Goal: Task Accomplishment & Management: Complete application form

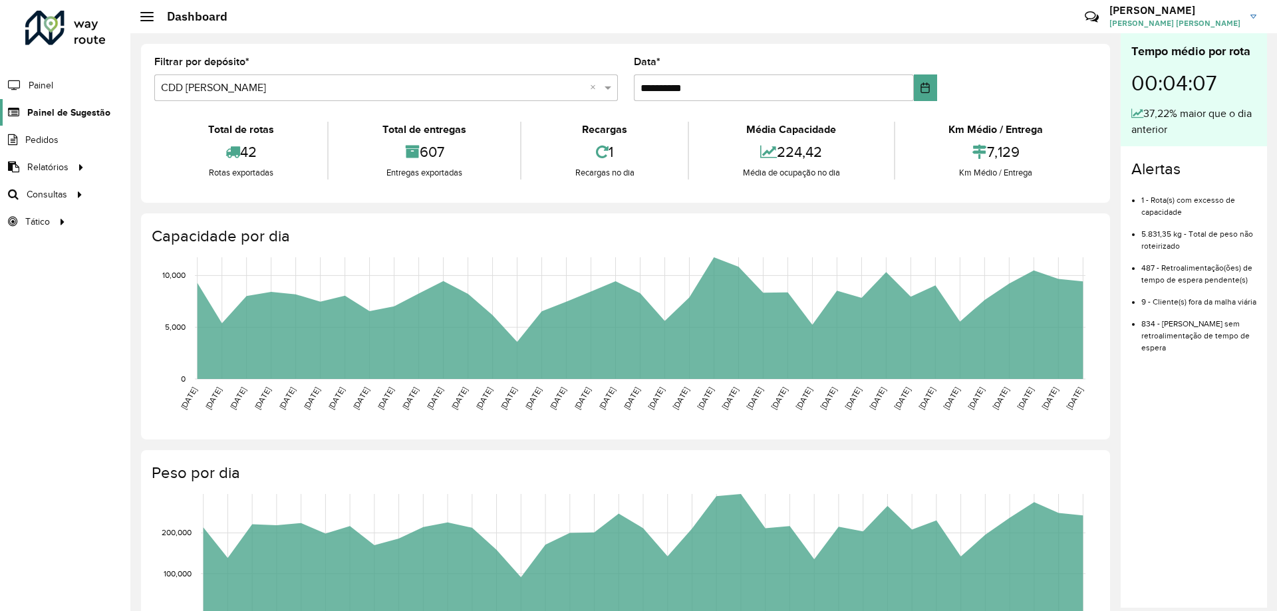
click at [76, 110] on span "Painel de Sugestão" at bounding box center [68, 113] width 83 height 14
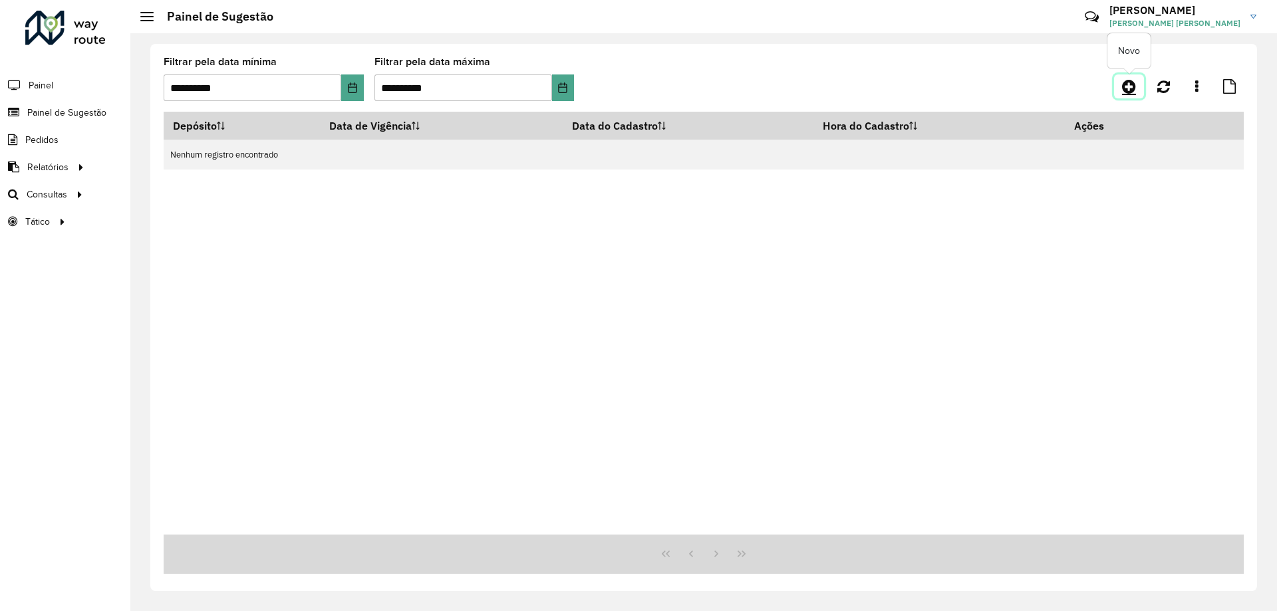
click at [1133, 89] on icon at bounding box center [1129, 86] width 14 height 16
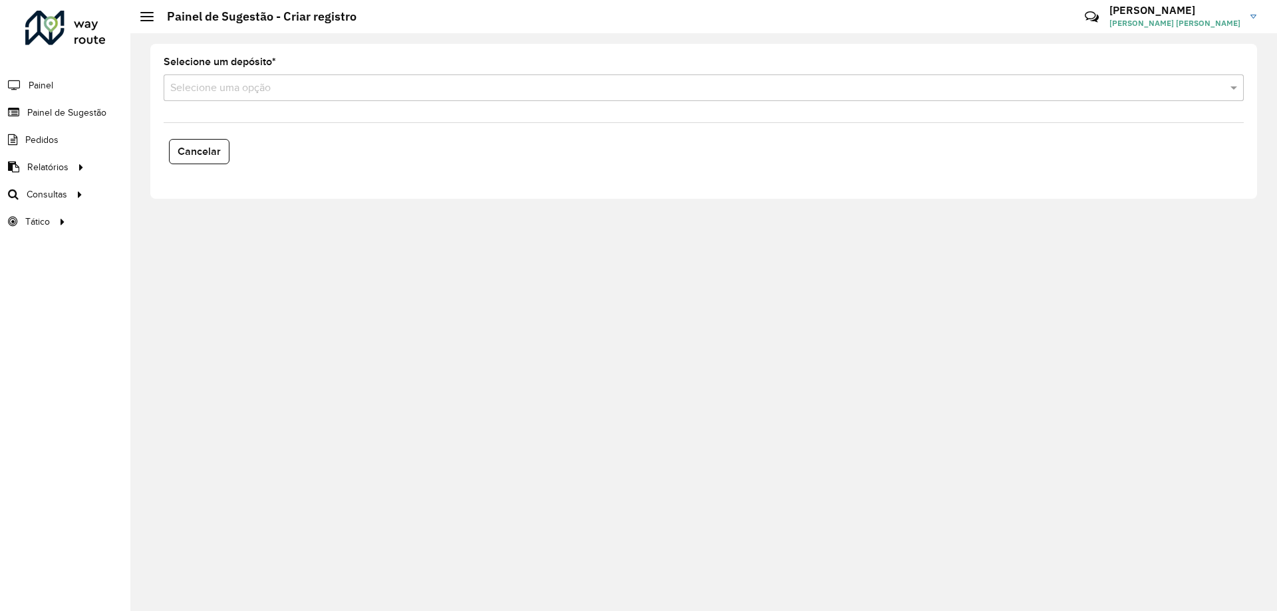
click at [273, 92] on input "text" at bounding box center [690, 88] width 1040 height 16
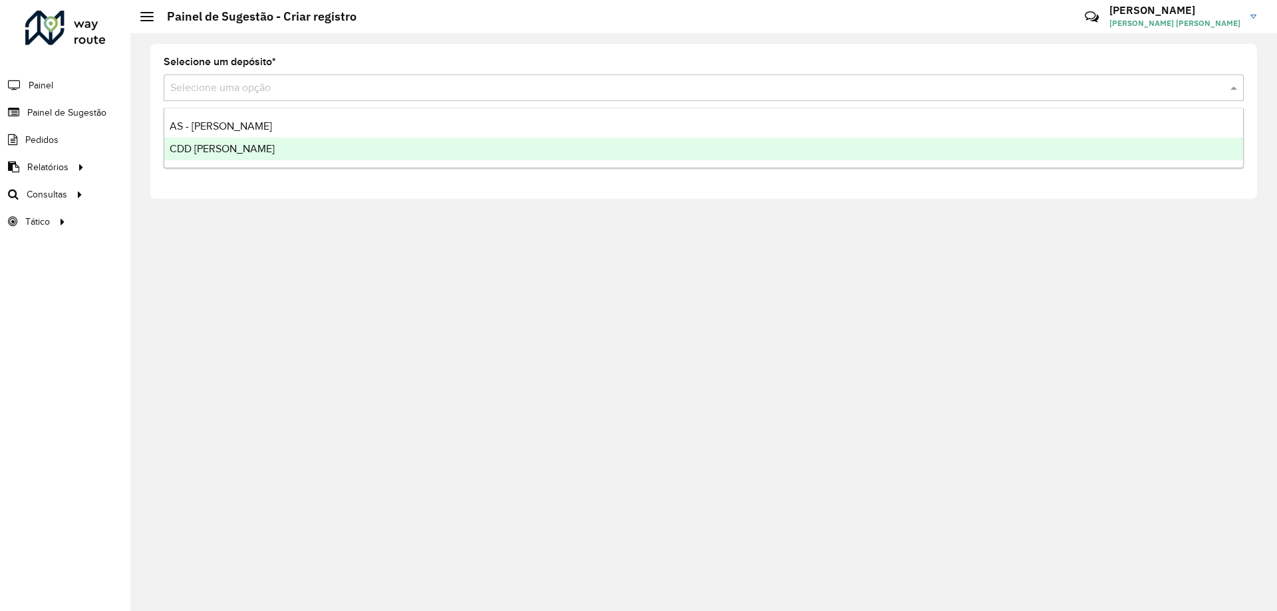
click at [265, 144] on div "CDD [PERSON_NAME]" at bounding box center [703, 149] width 1079 height 23
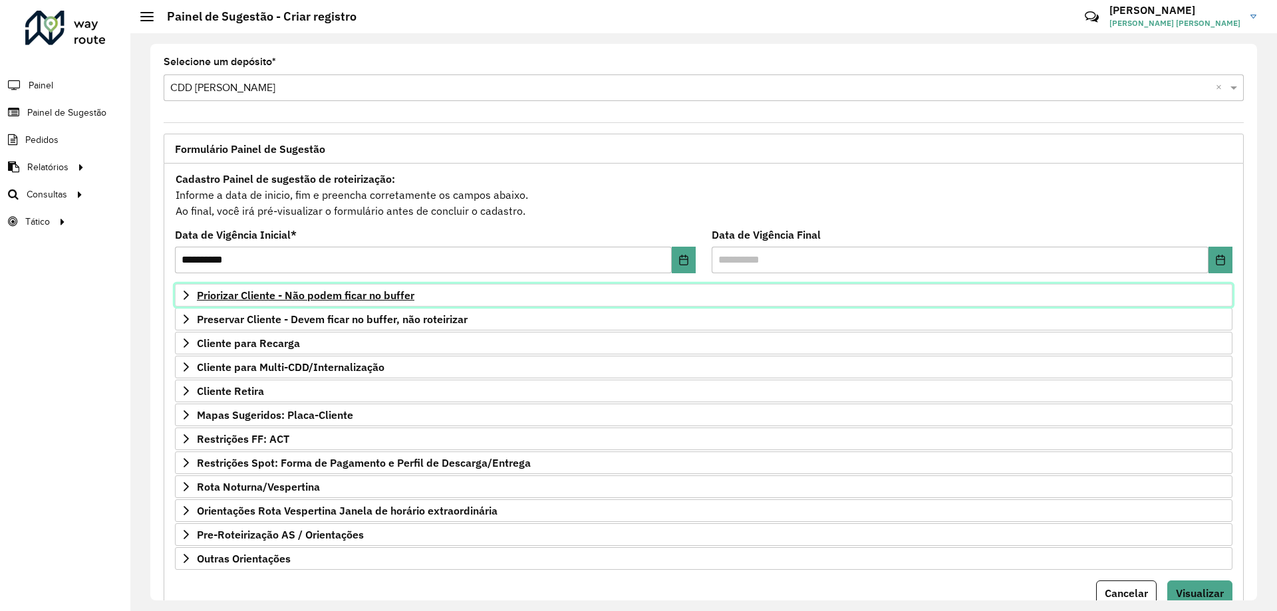
click at [311, 300] on span "Priorizar Cliente - Não podem ficar no buffer" at bounding box center [305, 295] width 217 height 11
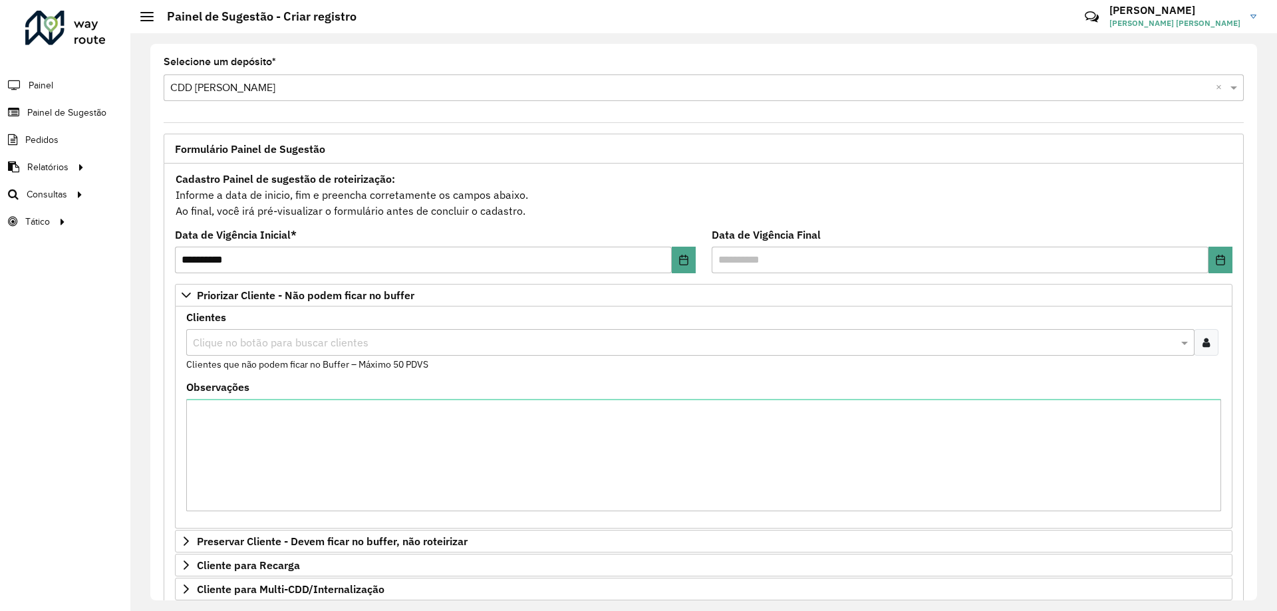
click at [1208, 343] on div at bounding box center [1206, 342] width 25 height 27
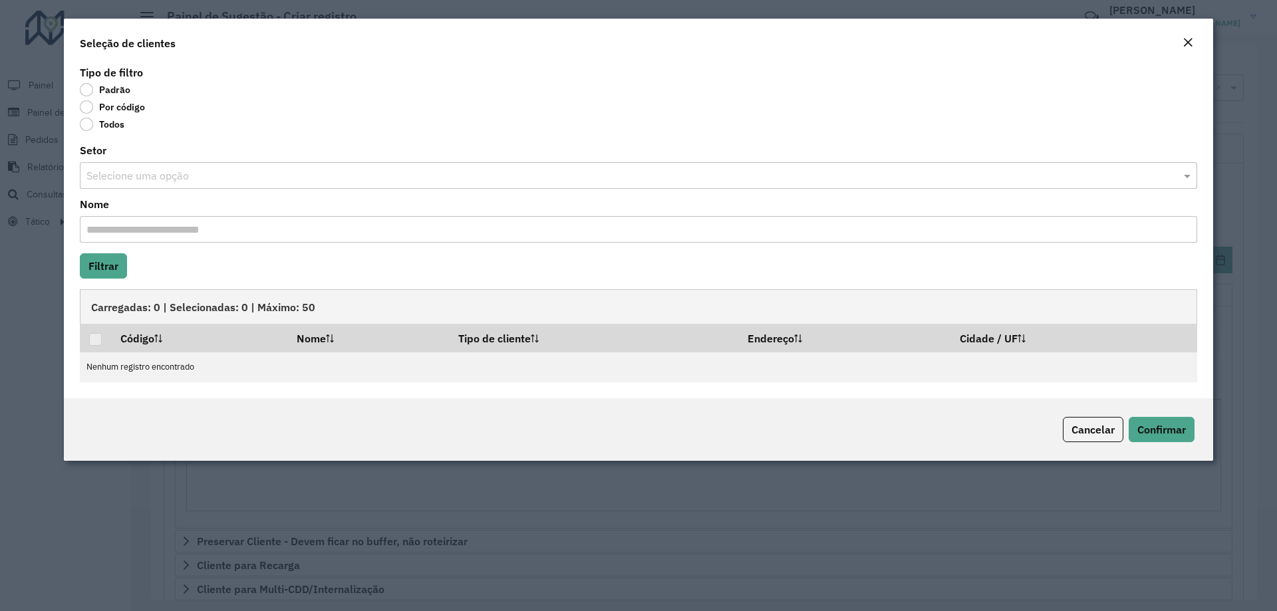
click at [90, 106] on label "Por código" at bounding box center [112, 106] width 65 height 13
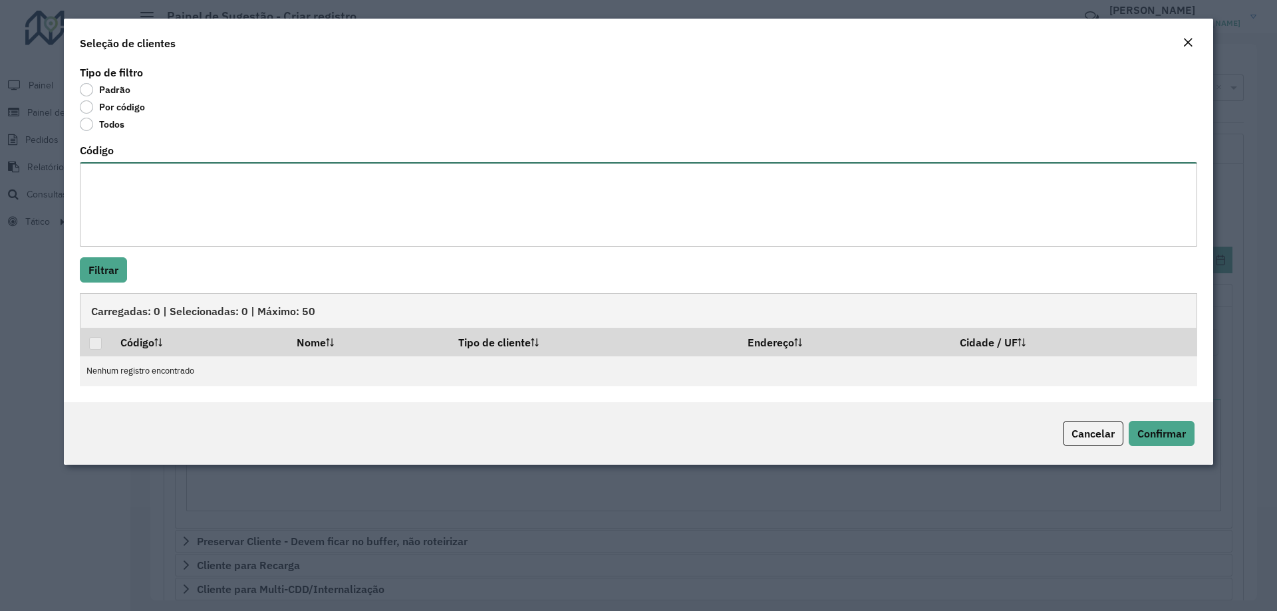
click at [136, 208] on textarea "Código" at bounding box center [638, 204] width 1117 height 84
paste textarea "**** **** ***** **** ***** **** *** ***** *** ***** **** **** ***** ***** *****…"
type textarea "**** **** ***** **** ***** **** *** ***** *** ***** **** **** ***** ***** *****…"
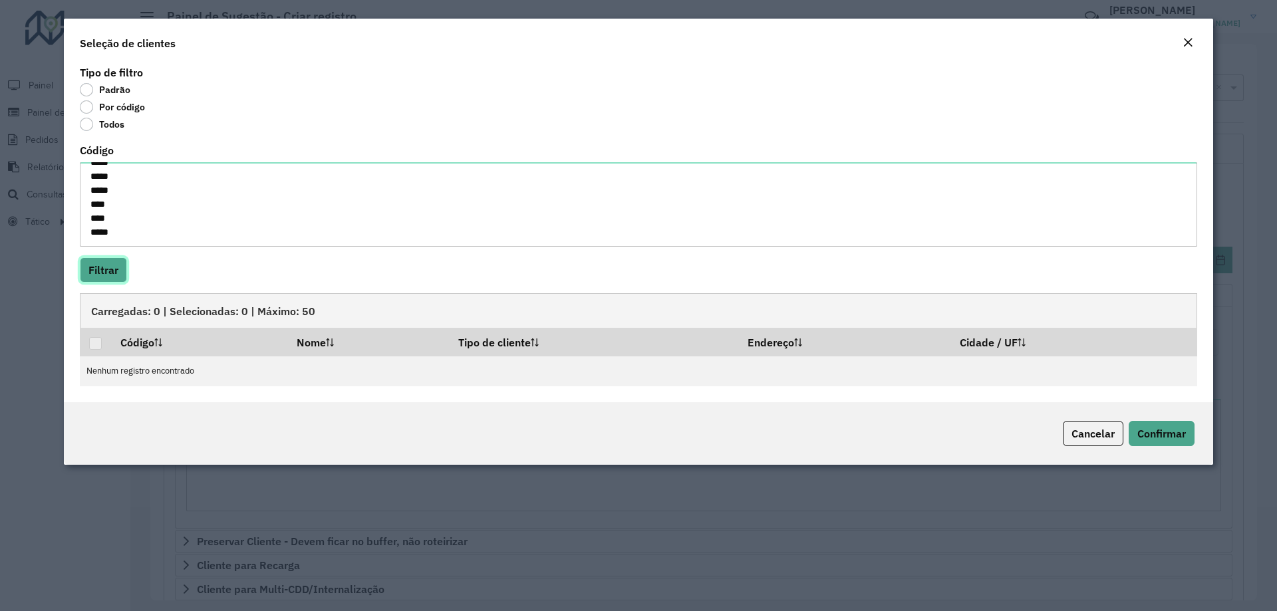
click at [112, 265] on button "Filtrar" at bounding box center [103, 269] width 47 height 25
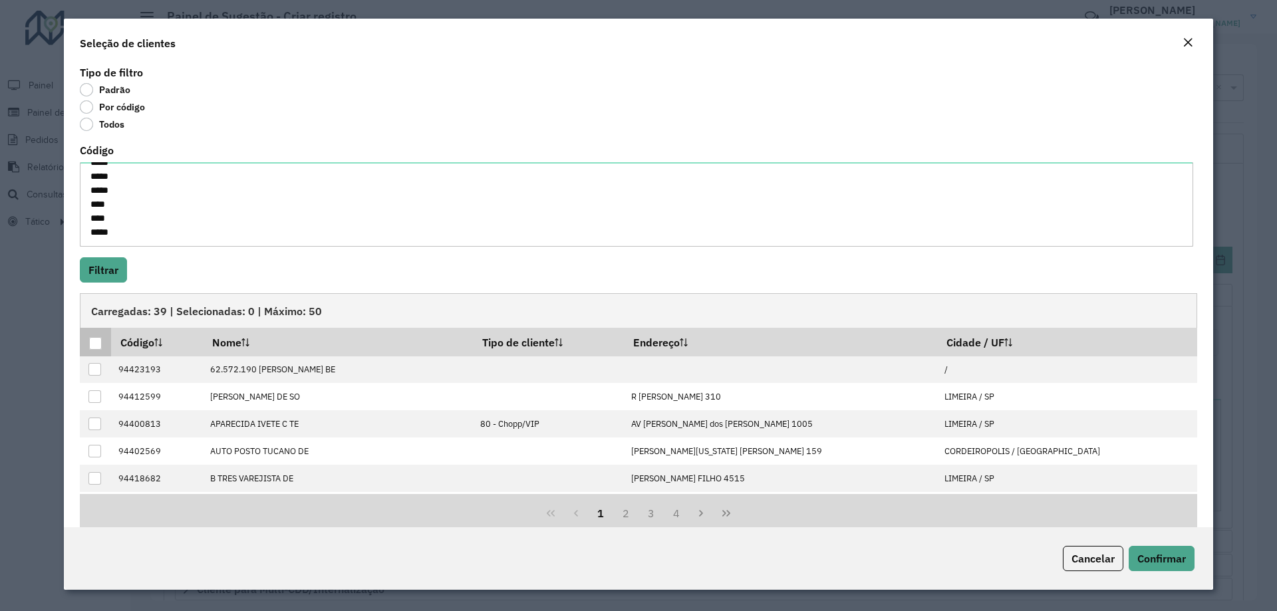
click at [91, 349] on div at bounding box center [95, 343] width 13 height 13
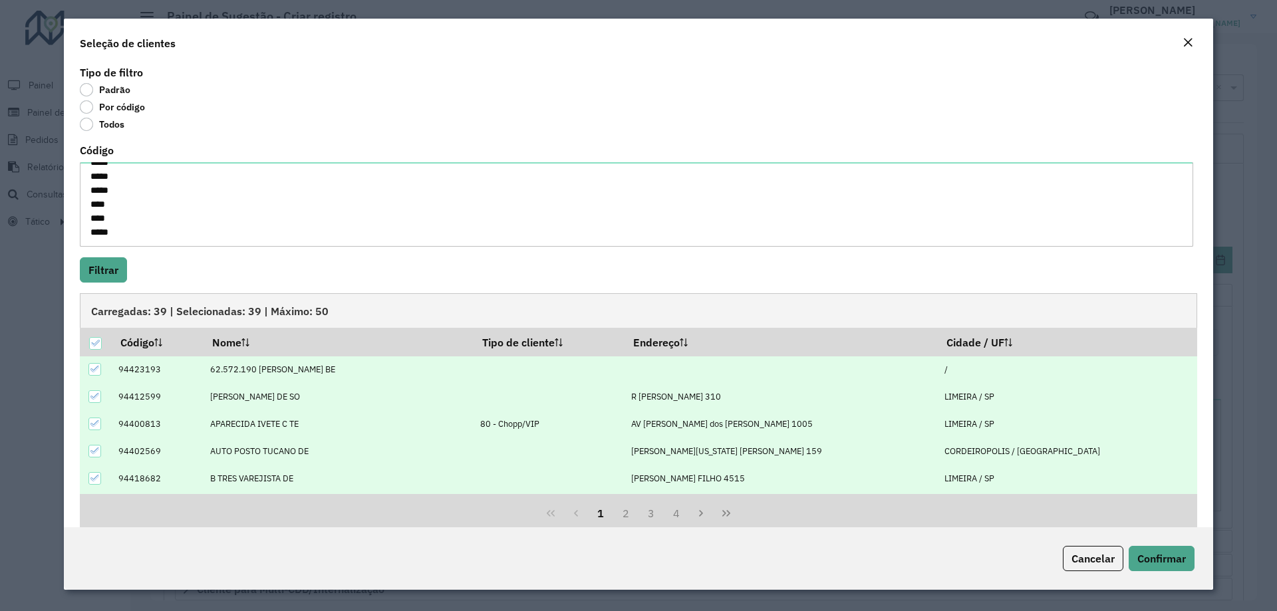
scroll to position [134, 0]
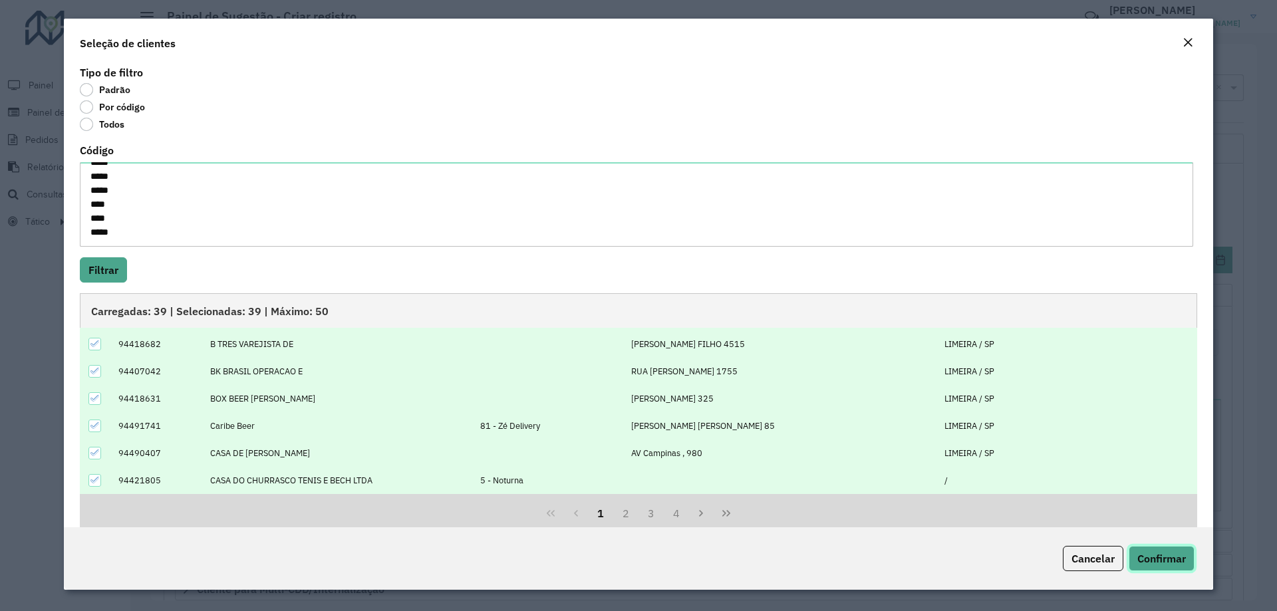
click at [1177, 562] on span "Confirmar" at bounding box center [1161, 558] width 49 height 13
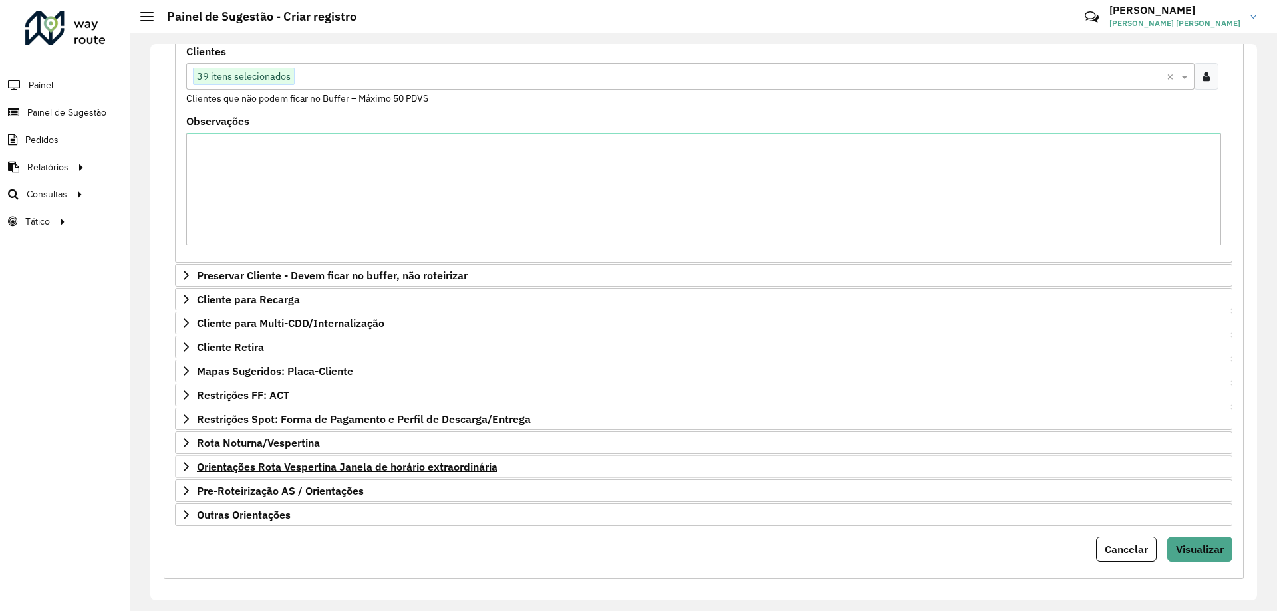
scroll to position [274, 0]
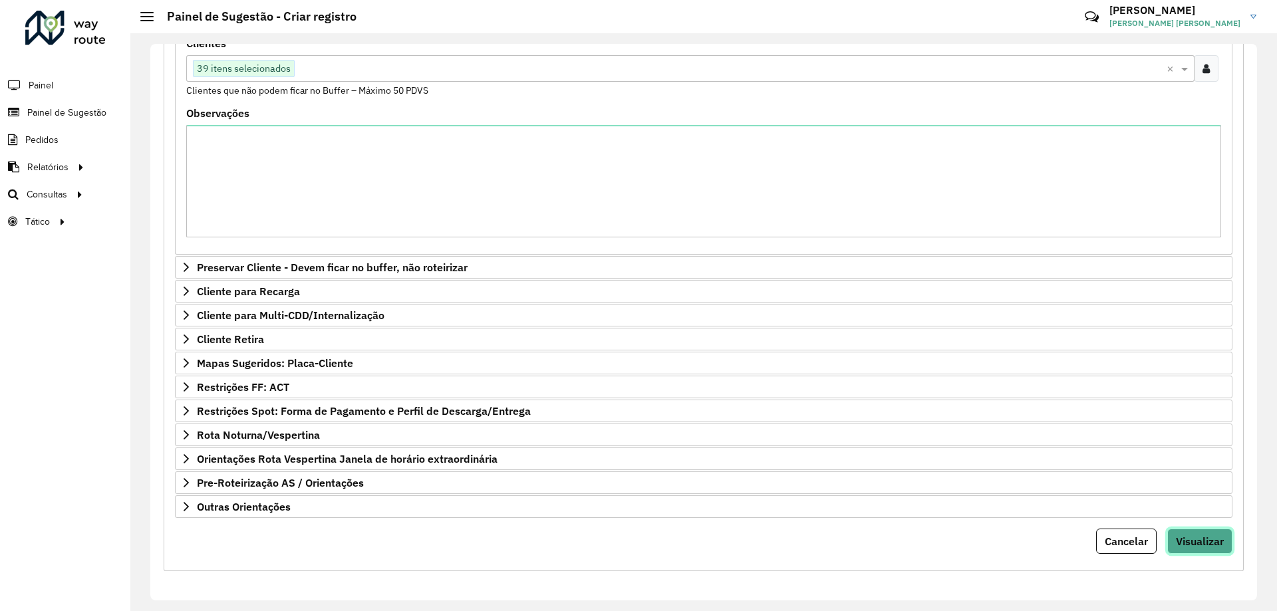
click at [1207, 547] on span "Visualizar" at bounding box center [1200, 541] width 48 height 13
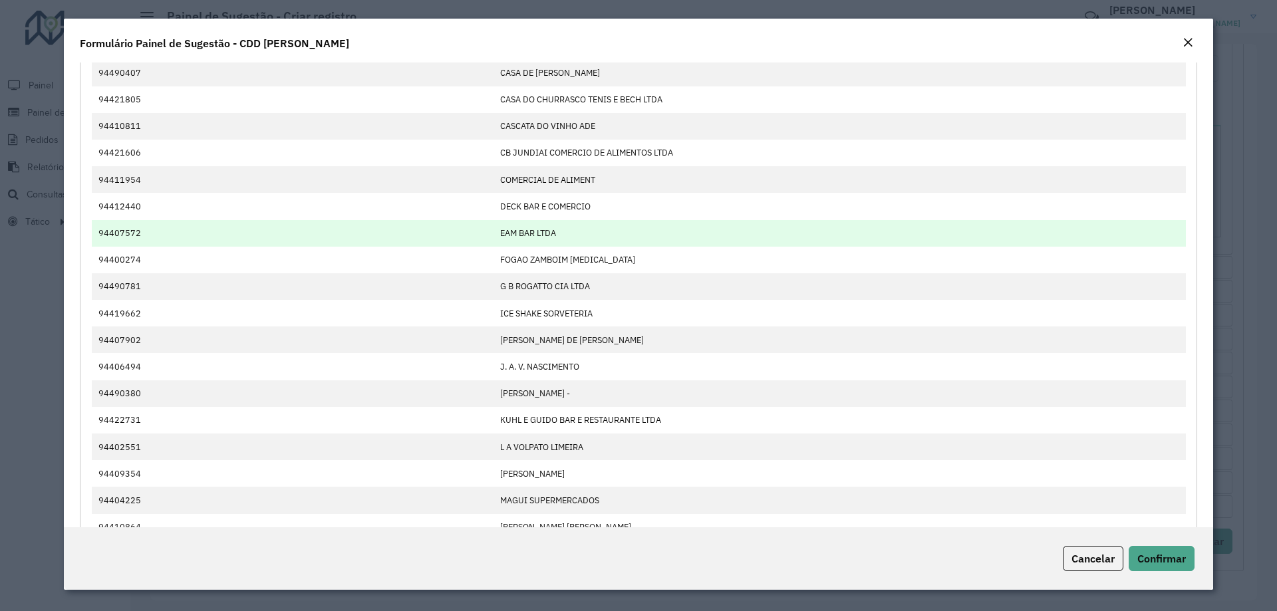
scroll to position [266, 0]
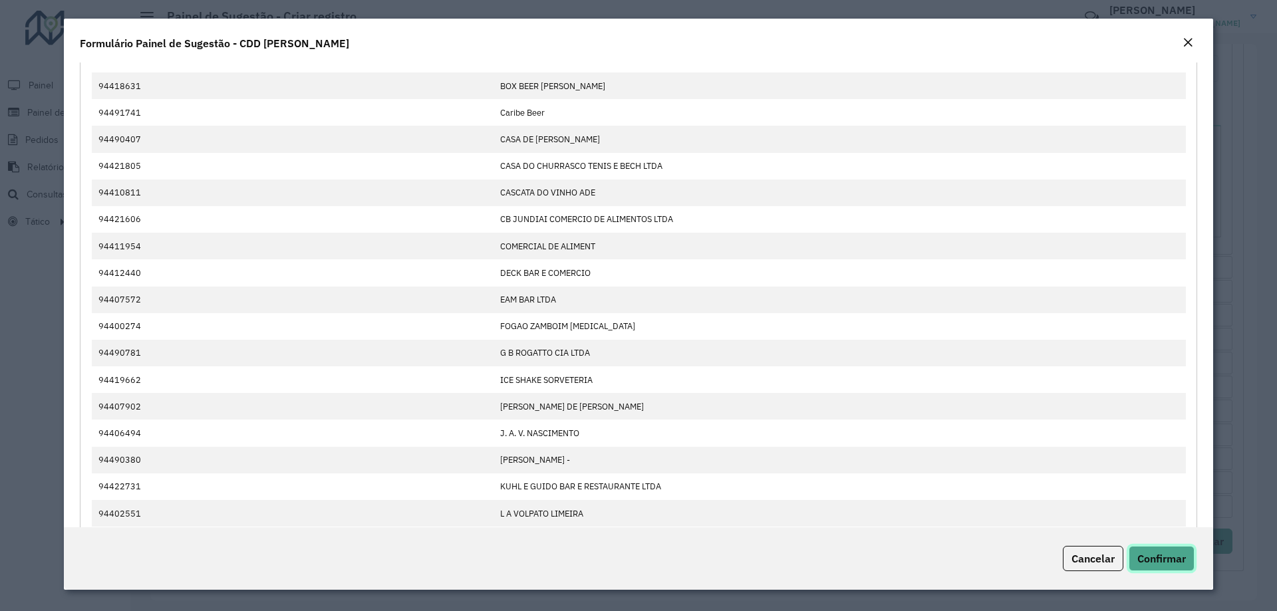
click at [1161, 548] on button "Confirmar" at bounding box center [1162, 558] width 66 height 25
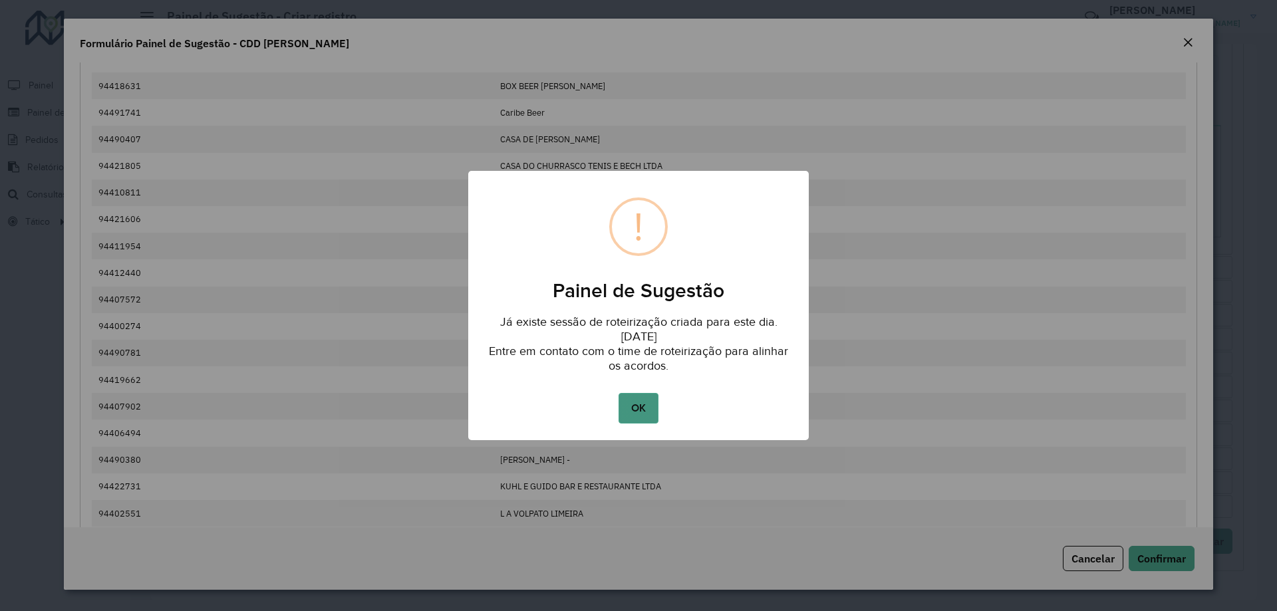
click at [632, 406] on button "OK" at bounding box center [638, 408] width 39 height 31
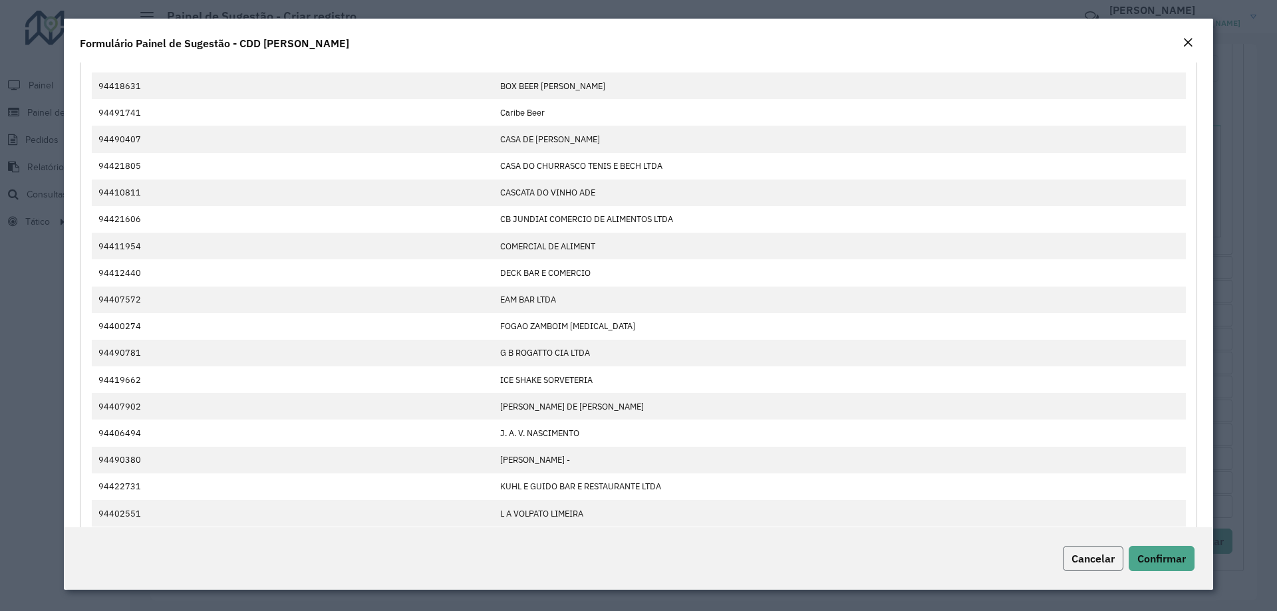
click at [1091, 555] on span "Cancelar" at bounding box center [1092, 558] width 43 height 13
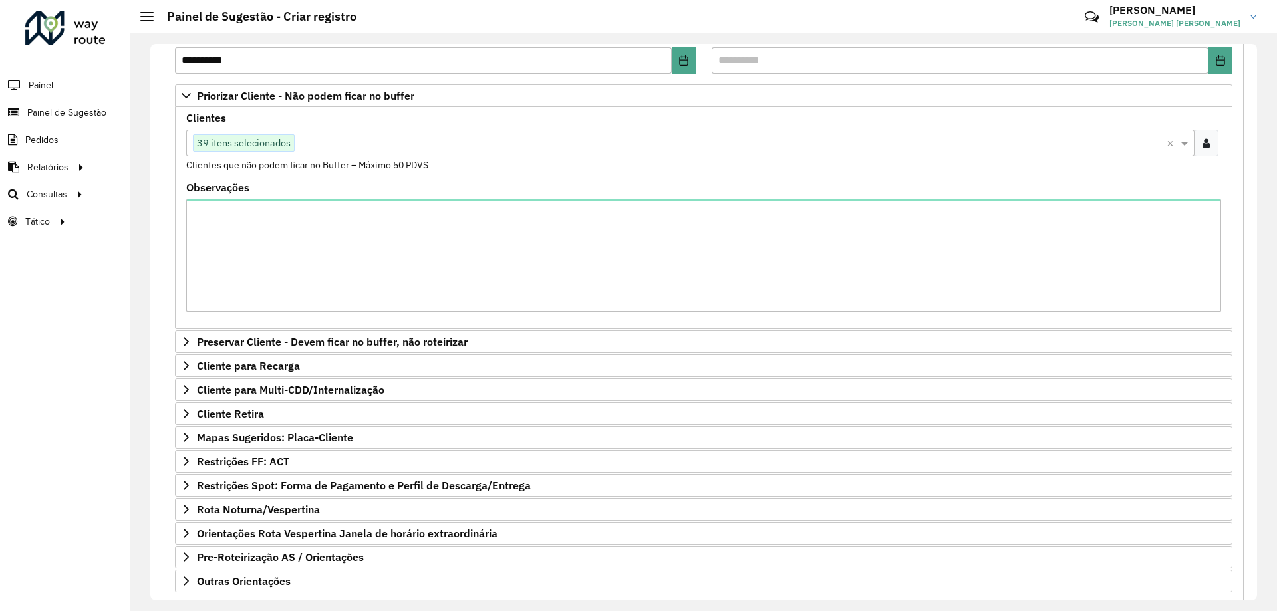
scroll to position [274, 0]
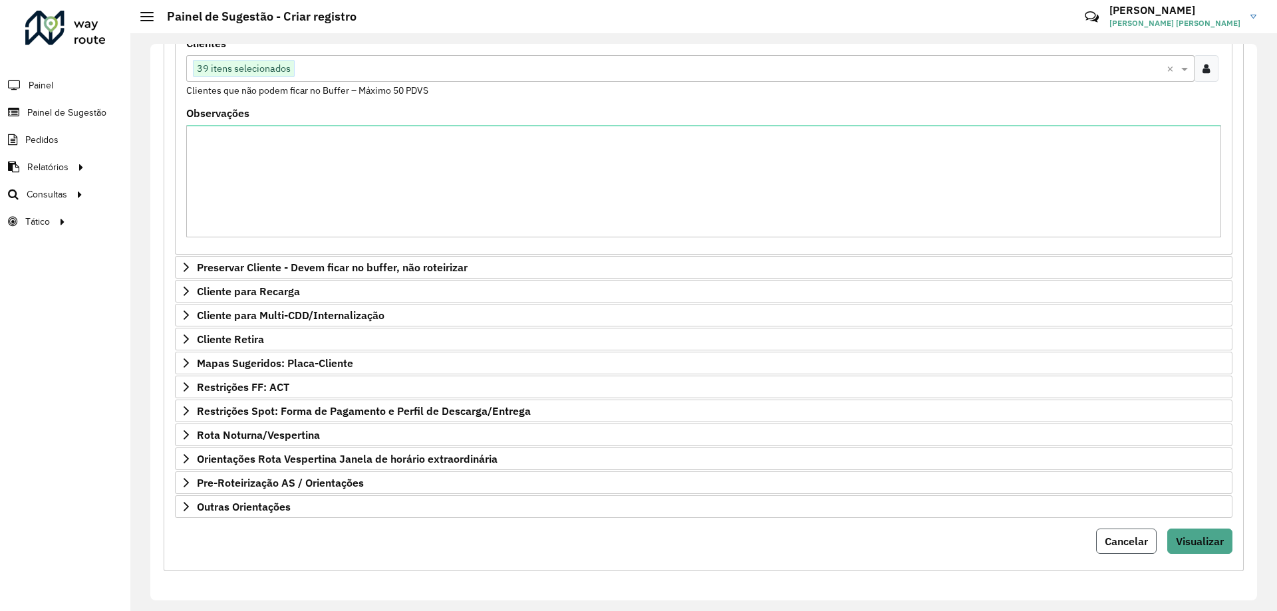
click at [1132, 545] on span "Cancelar" at bounding box center [1126, 541] width 43 height 13
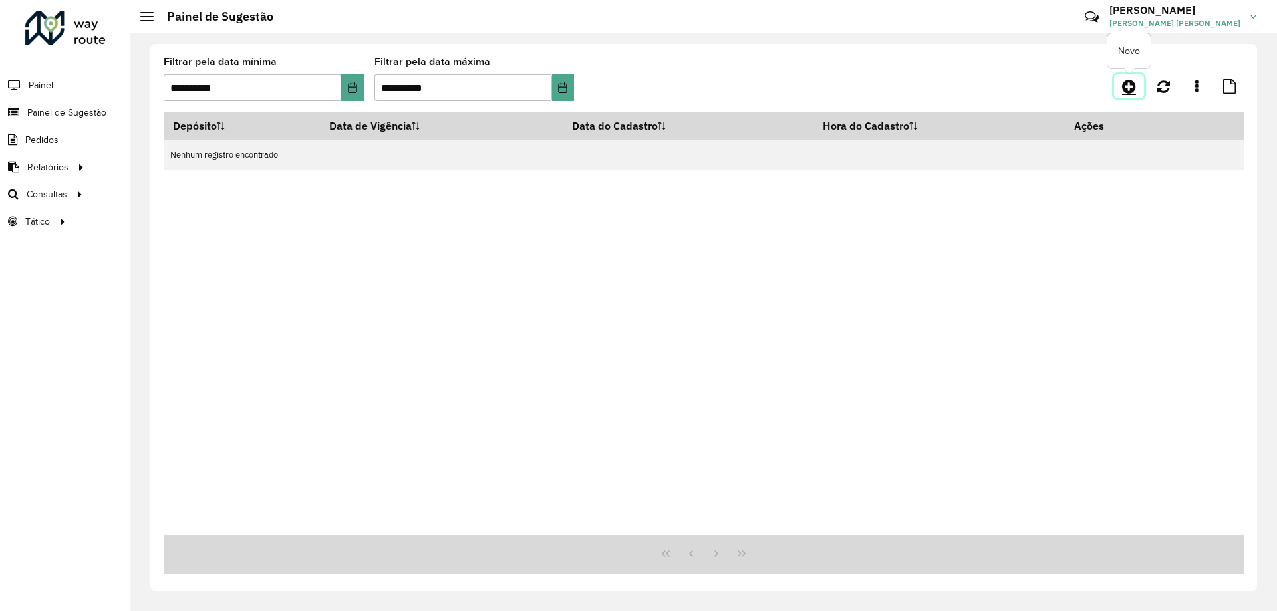
click at [1139, 92] on link at bounding box center [1129, 86] width 30 height 24
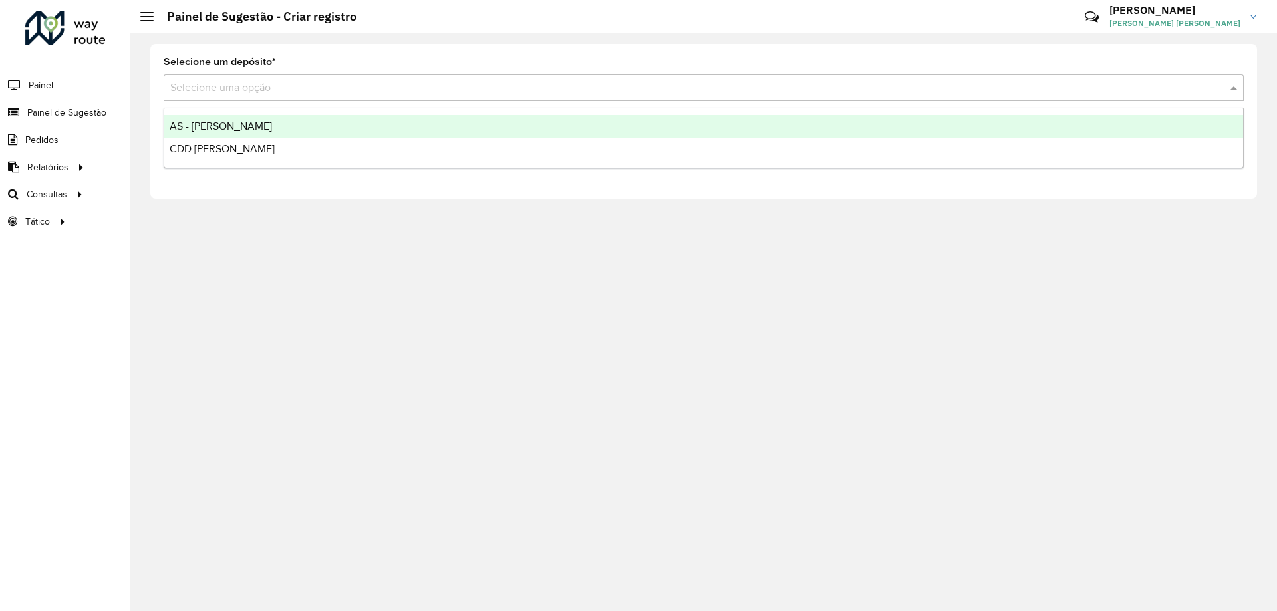
click at [323, 84] on input "text" at bounding box center [690, 88] width 1040 height 16
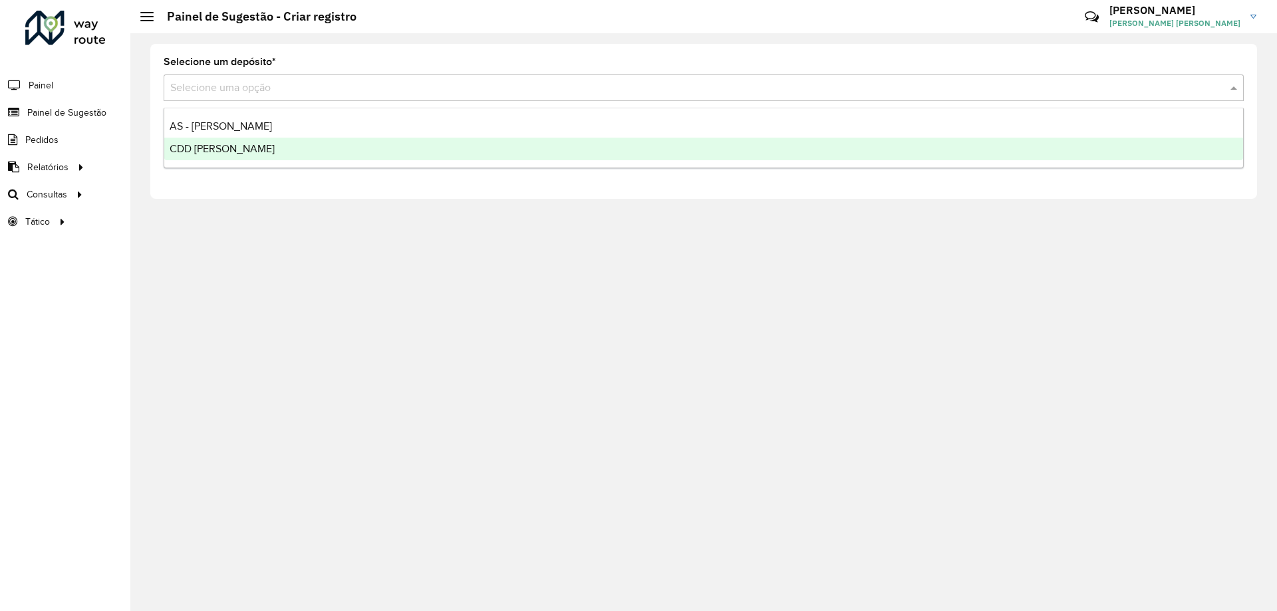
click at [293, 145] on div "CDD [PERSON_NAME]" at bounding box center [703, 149] width 1079 height 23
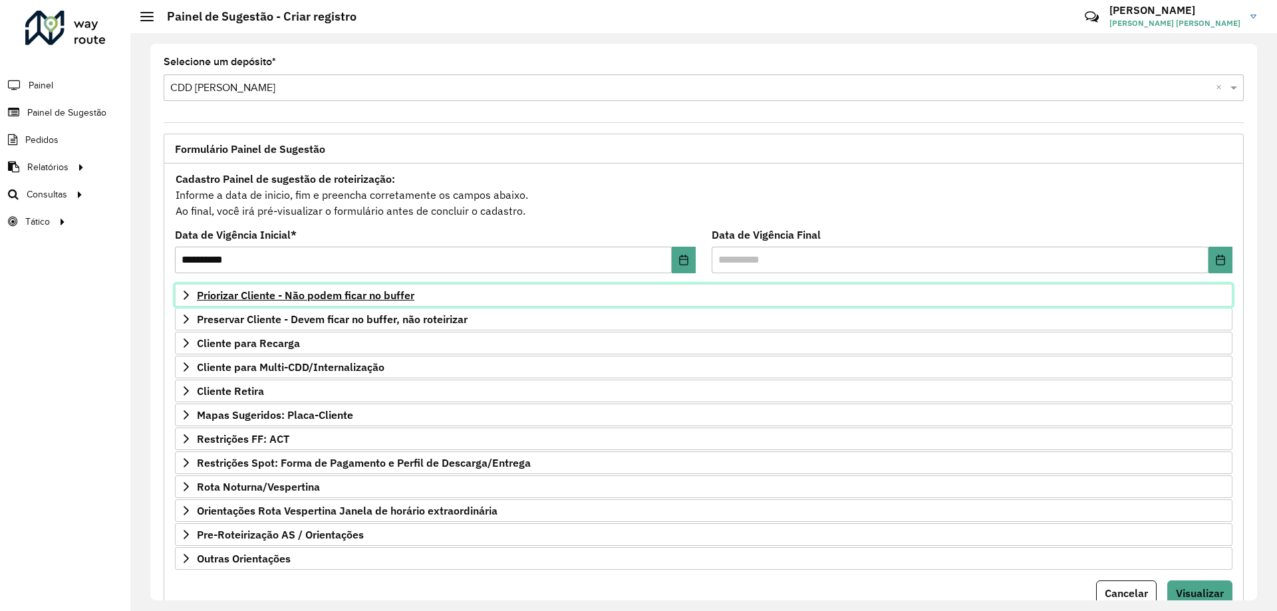
click at [320, 294] on span "Priorizar Cliente - Não podem ficar no buffer" at bounding box center [305, 295] width 217 height 11
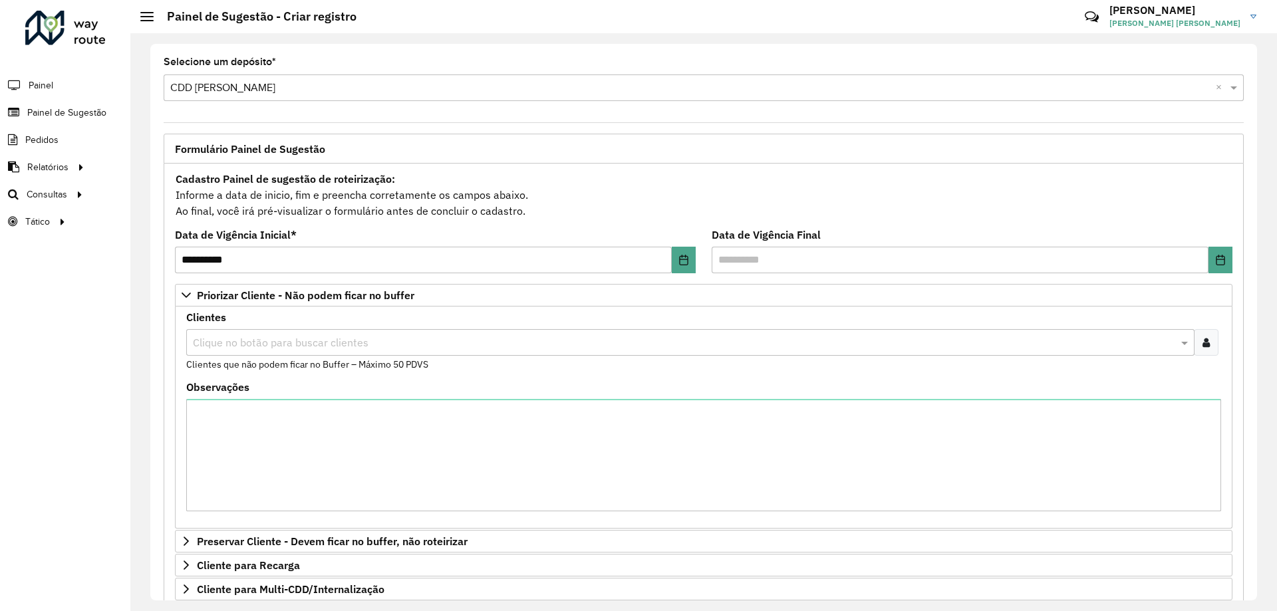
click at [1204, 348] on div at bounding box center [1206, 342] width 25 height 27
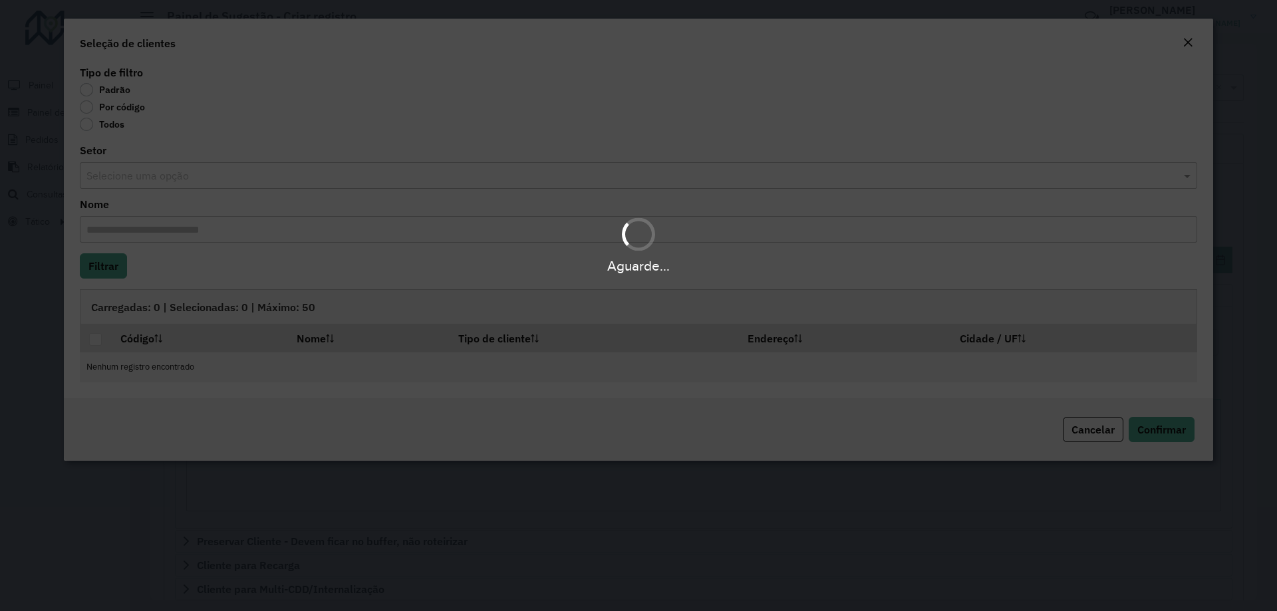
click at [106, 104] on body "**********" at bounding box center [638, 305] width 1277 height 611
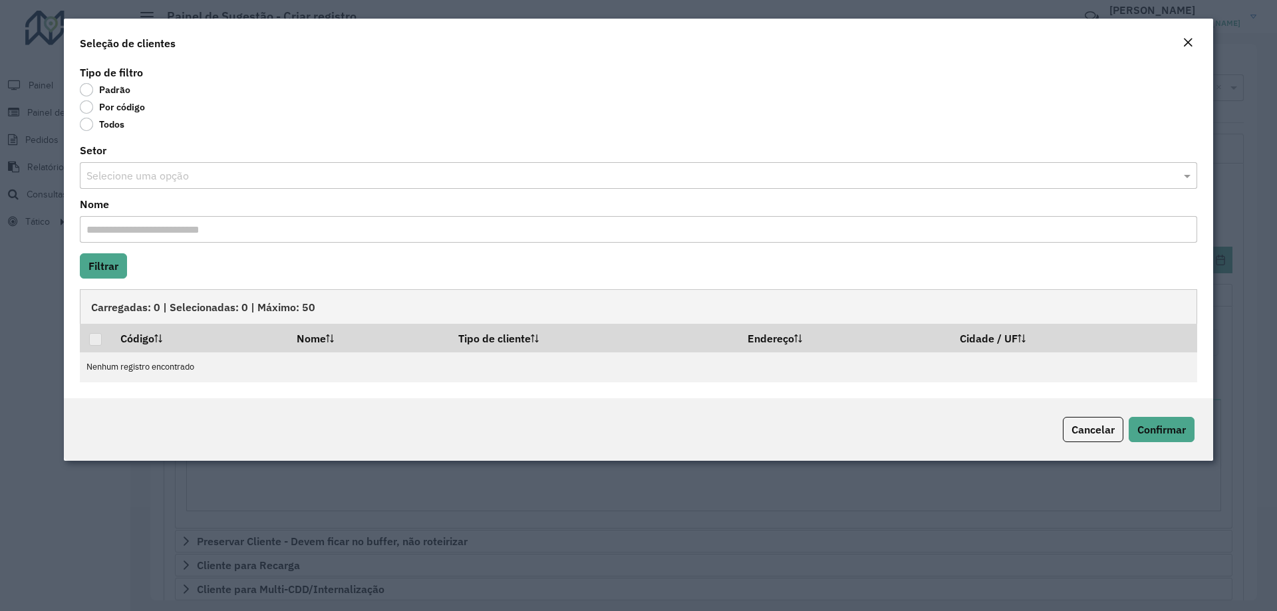
click at [86, 106] on label "Por código" at bounding box center [112, 106] width 65 height 13
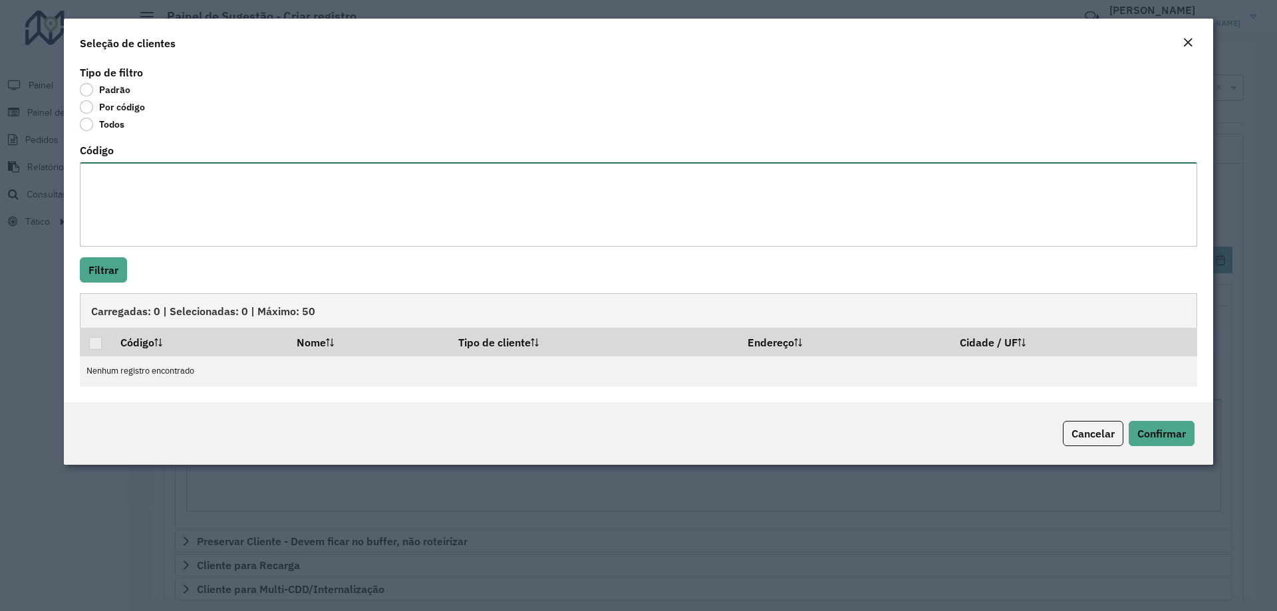
click at [131, 202] on textarea "Código" at bounding box center [638, 204] width 1117 height 84
paste textarea "**** **** ***** **** ***** **** *** ***** *** ***** **** **** ***** ***** *****…"
type textarea "**** **** ***** **** ***** **** *** ***** *** ***** **** **** ***** ***** *****…"
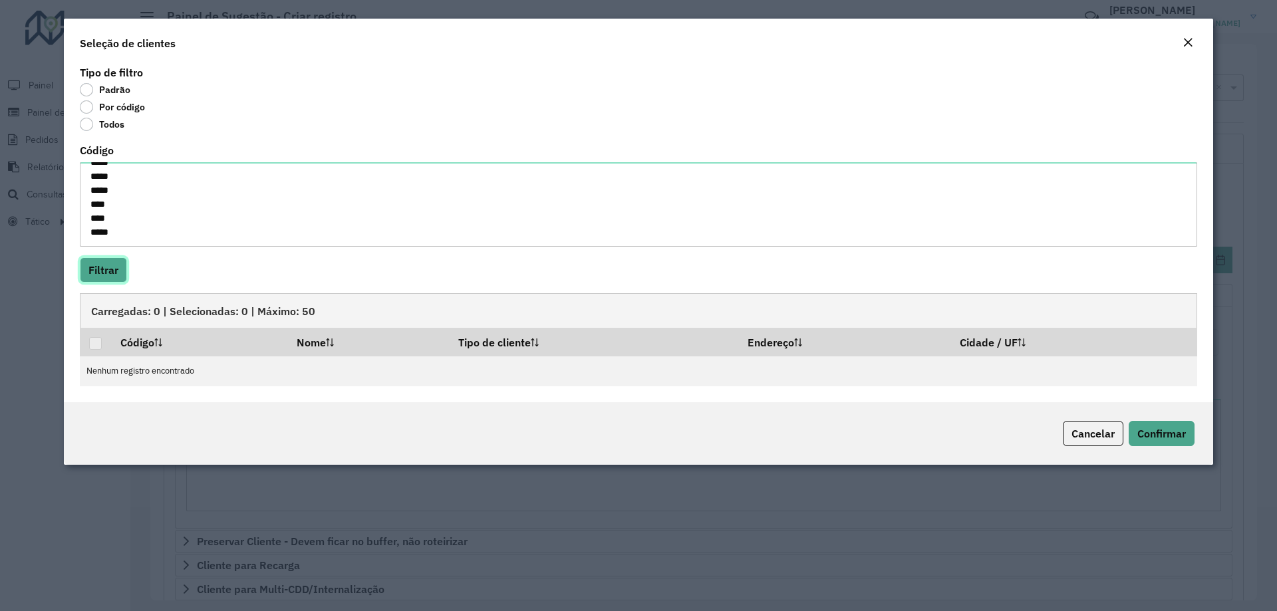
click at [114, 269] on button "Filtrar" at bounding box center [103, 269] width 47 height 25
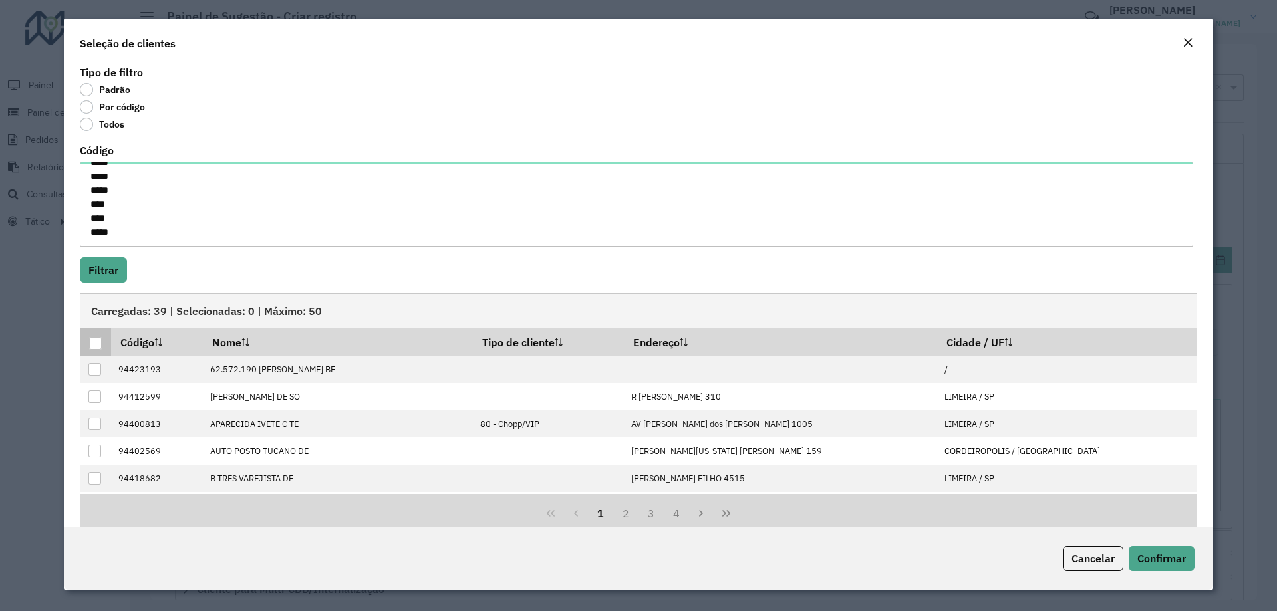
click at [98, 347] on div at bounding box center [95, 343] width 13 height 13
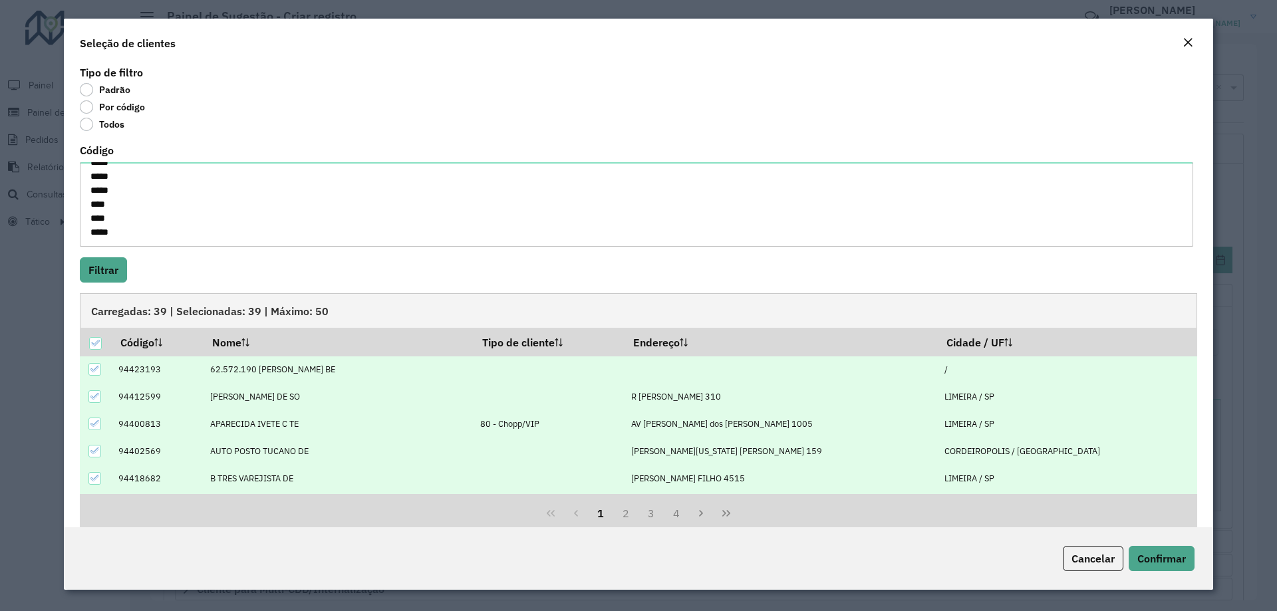
scroll to position [134, 0]
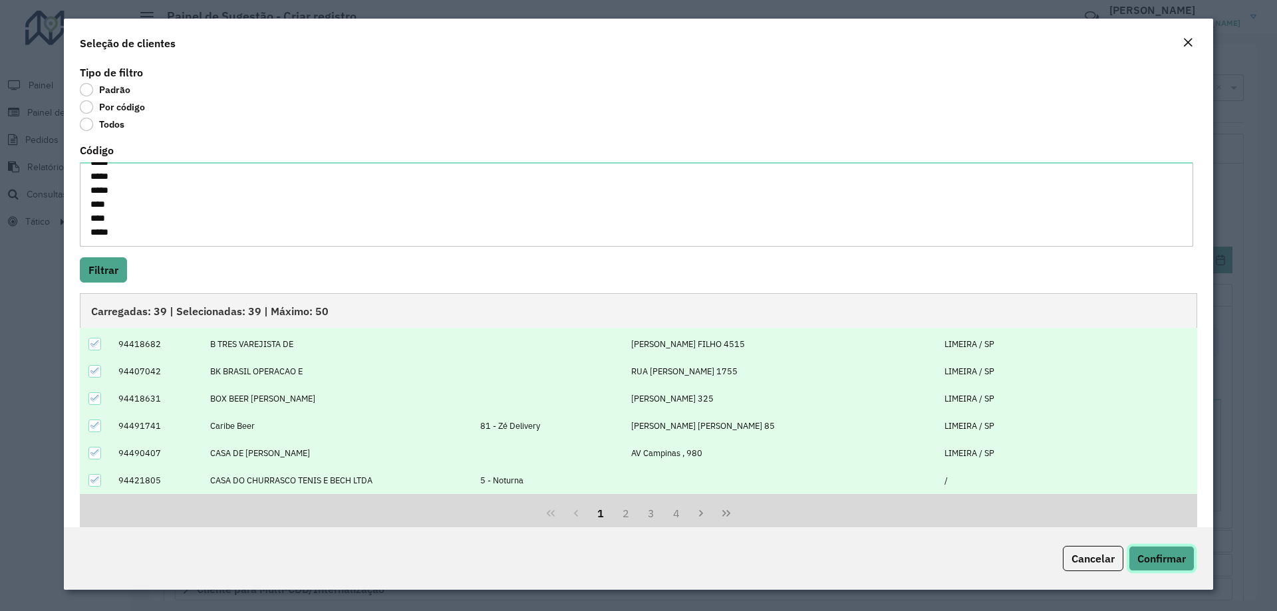
click at [1163, 551] on button "Confirmar" at bounding box center [1162, 558] width 66 height 25
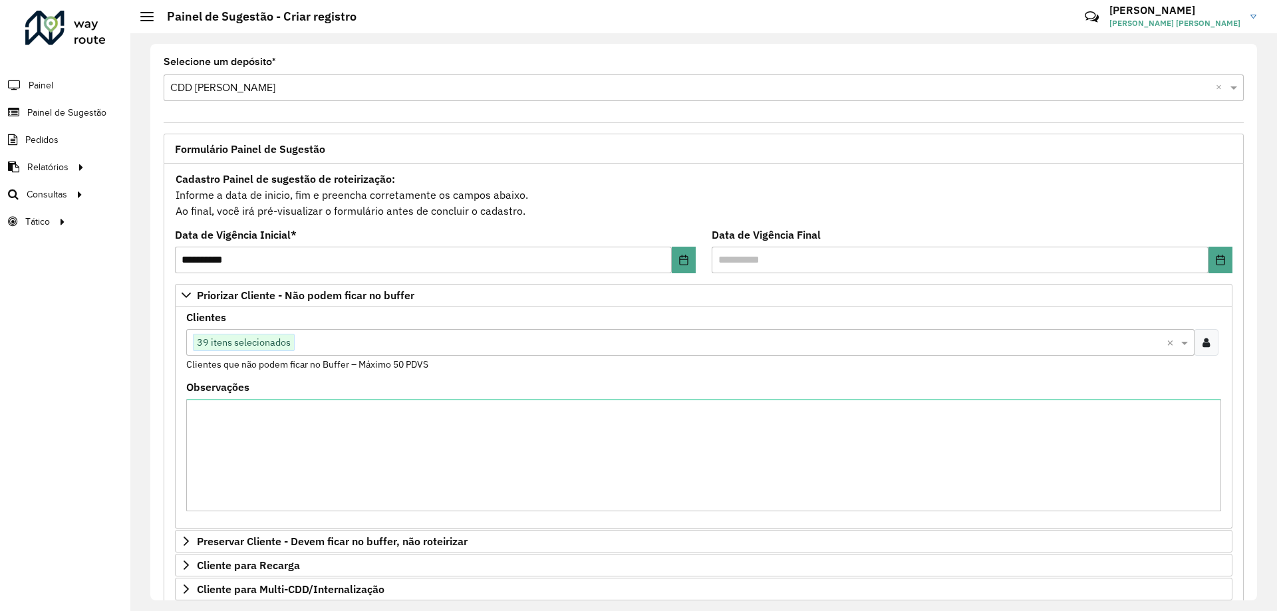
scroll to position [274, 0]
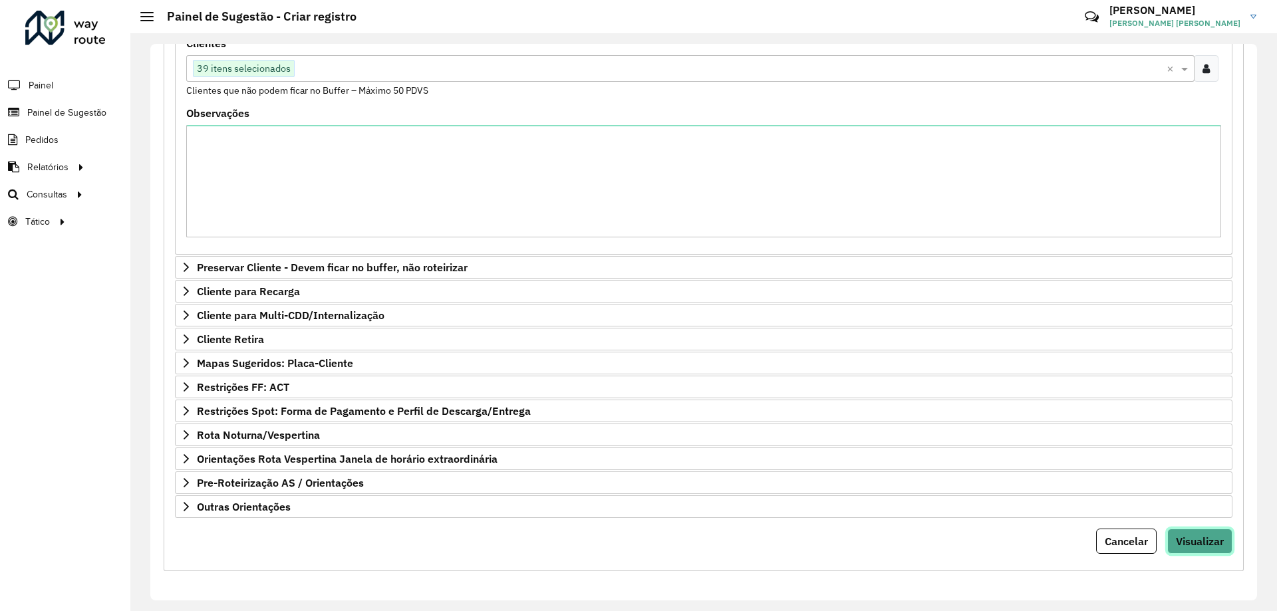
click at [1189, 542] on span "Visualizar" at bounding box center [1200, 541] width 48 height 13
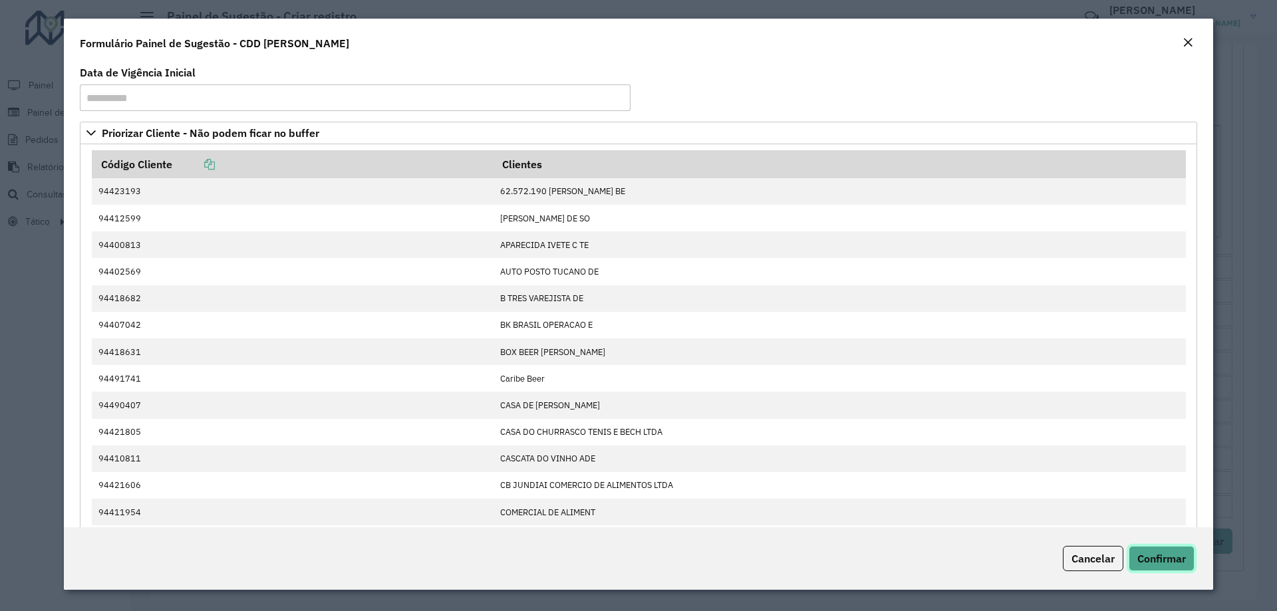
click at [1173, 558] on span "Confirmar" at bounding box center [1161, 558] width 49 height 13
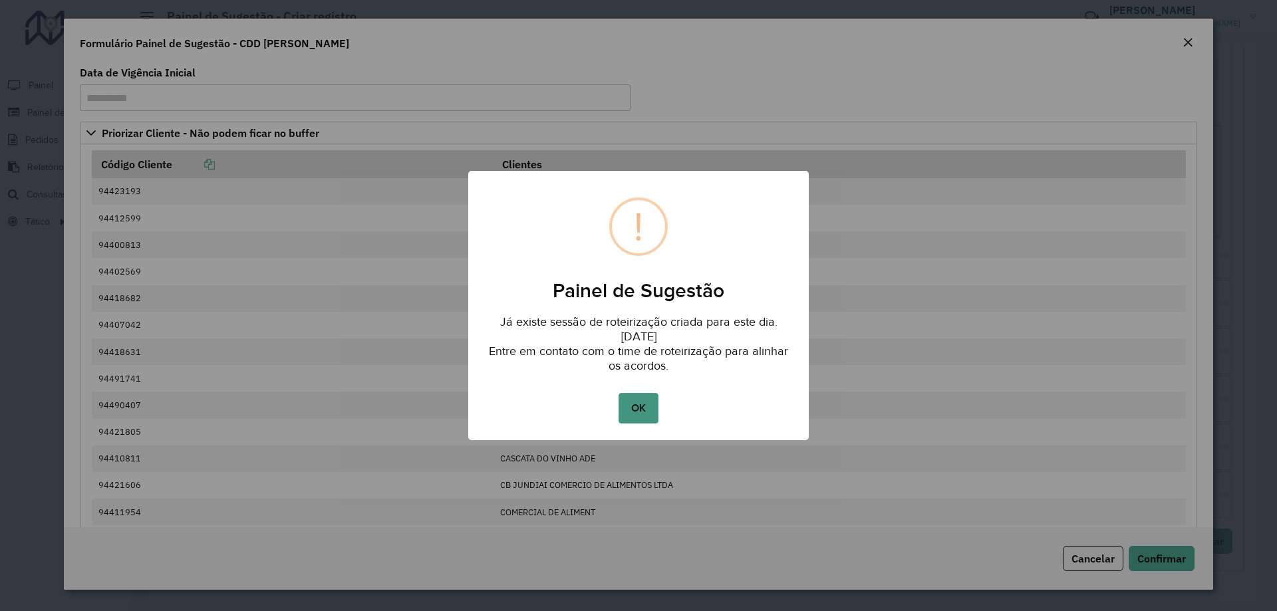
click at [632, 409] on button "OK" at bounding box center [638, 408] width 39 height 31
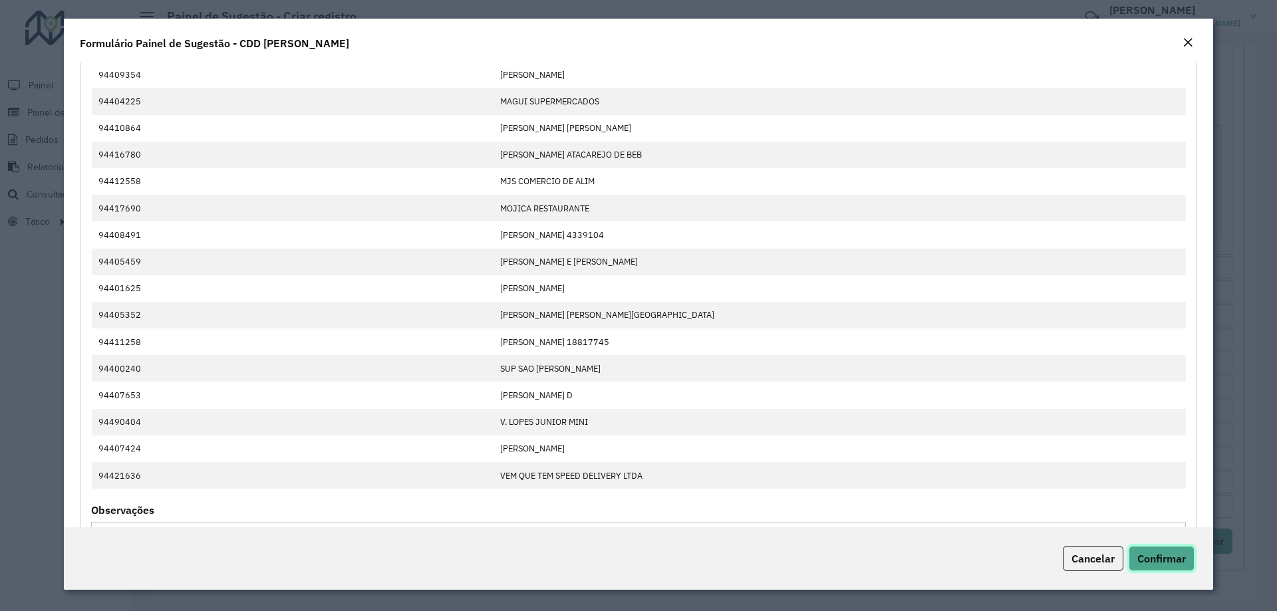
scroll to position [873, 0]
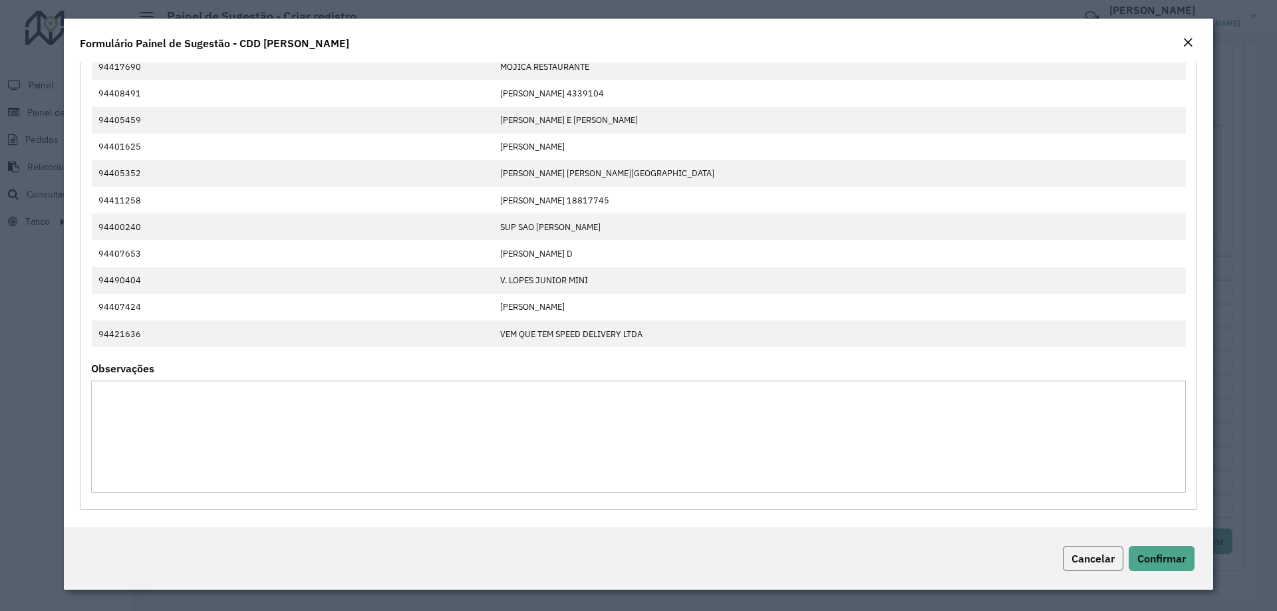
click at [1104, 553] on span "Cancelar" at bounding box center [1092, 558] width 43 height 13
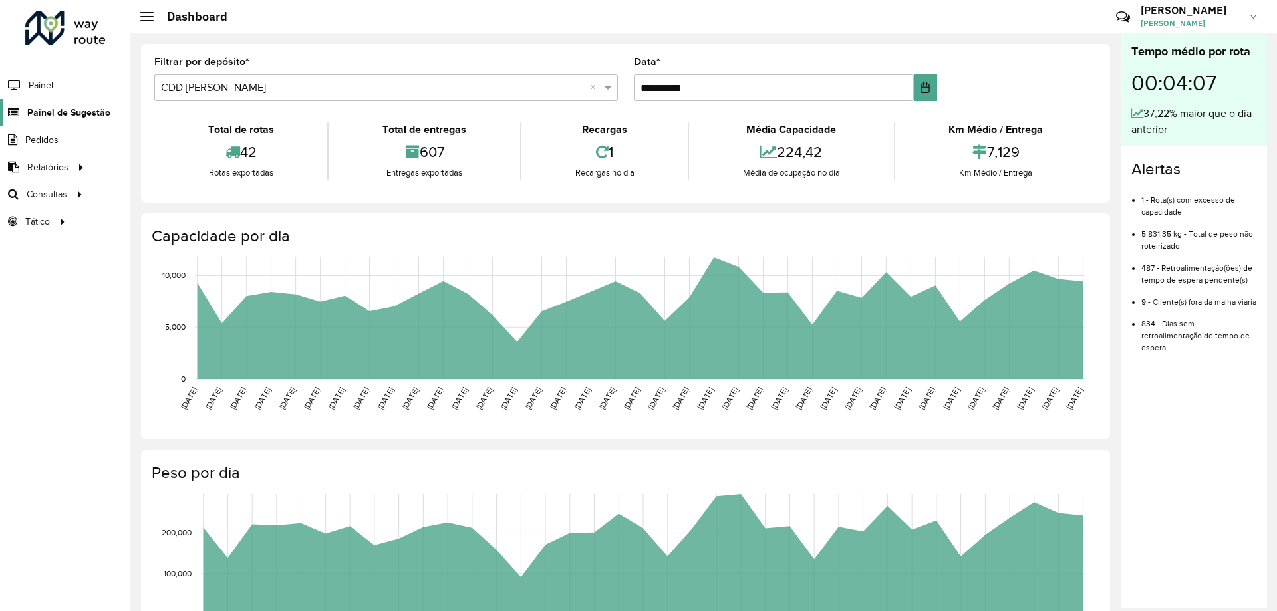
click at [48, 111] on span "Painel de Sugestão" at bounding box center [68, 113] width 83 height 14
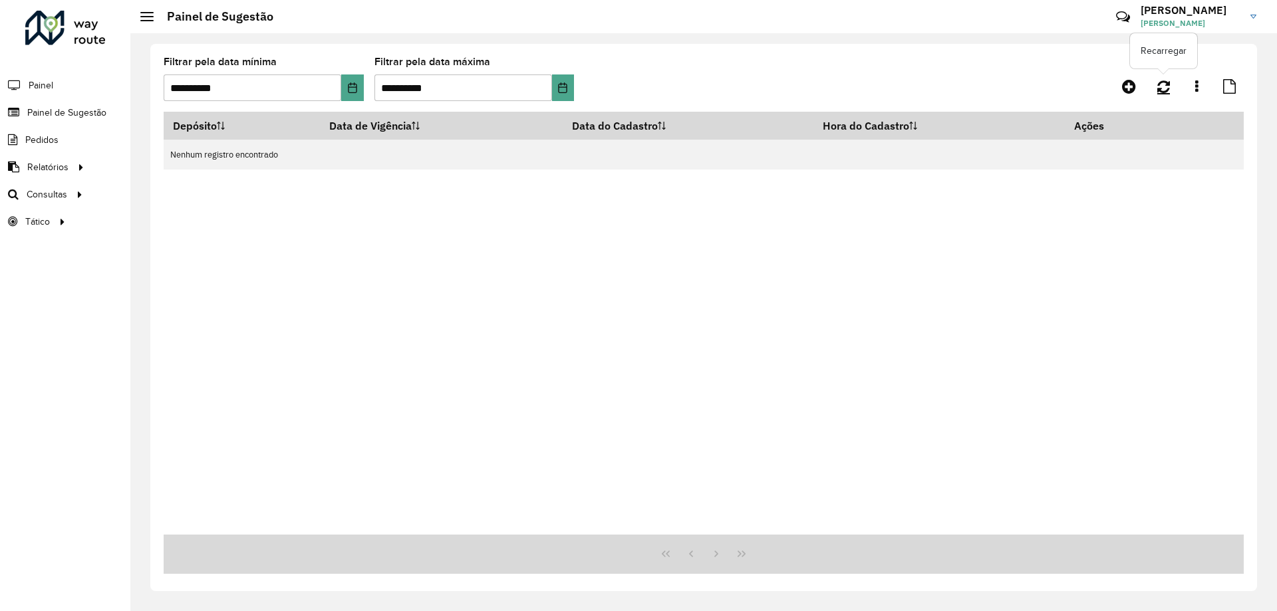
click at [1161, 90] on icon at bounding box center [1163, 86] width 13 height 15
click at [1133, 86] on icon at bounding box center [1129, 86] width 14 height 16
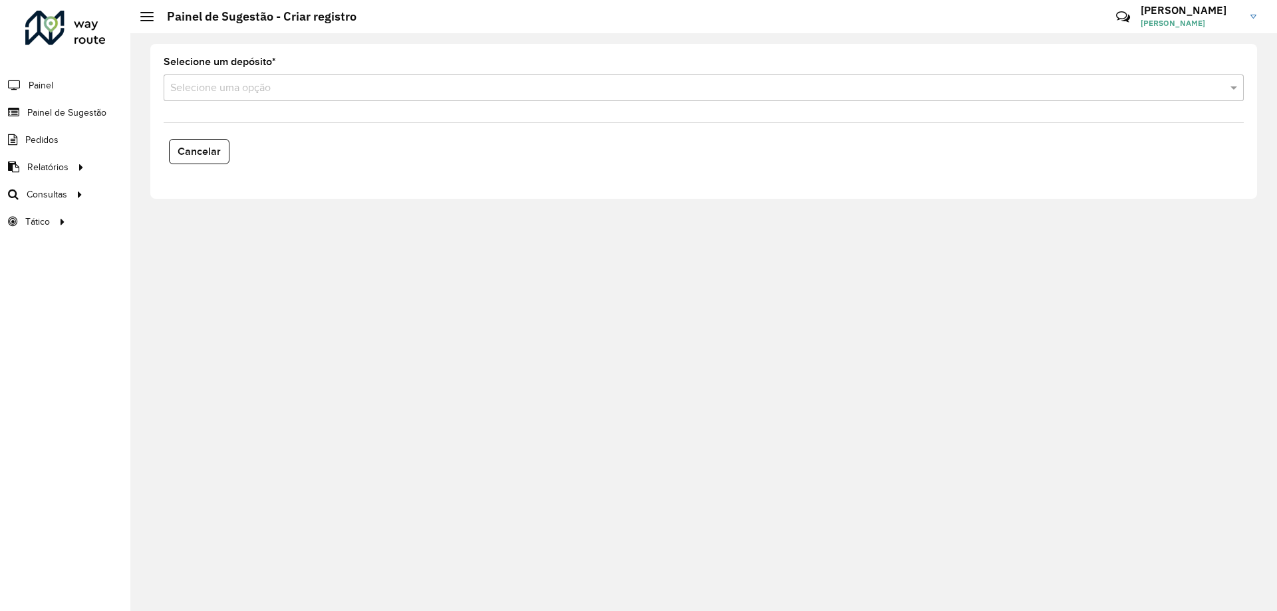
click at [353, 96] on div "Selecione uma opção" at bounding box center [704, 87] width 1080 height 27
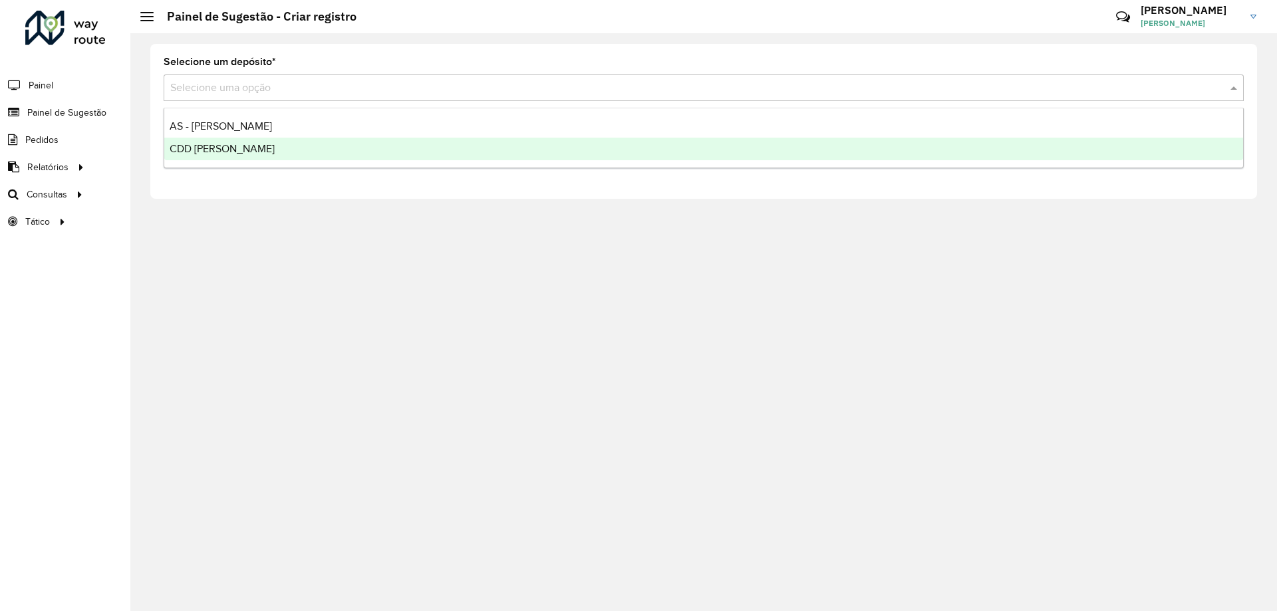
click at [320, 142] on div "CDD [PERSON_NAME]" at bounding box center [703, 149] width 1079 height 23
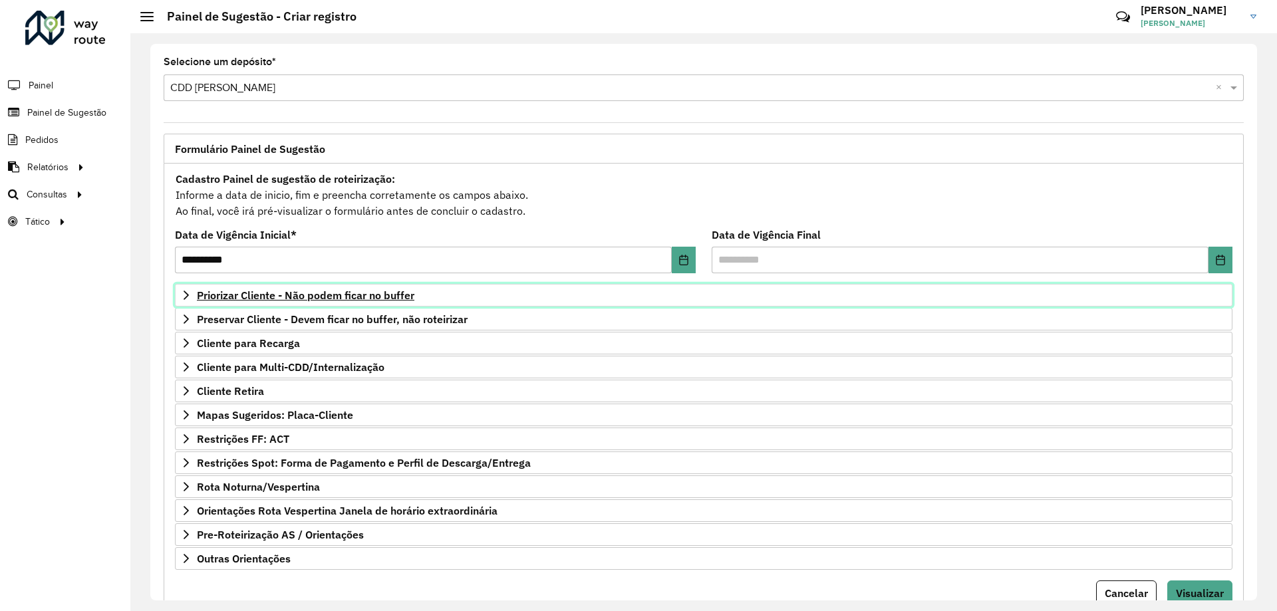
click at [319, 290] on span "Priorizar Cliente - Não podem ficar no buffer" at bounding box center [305, 295] width 217 height 11
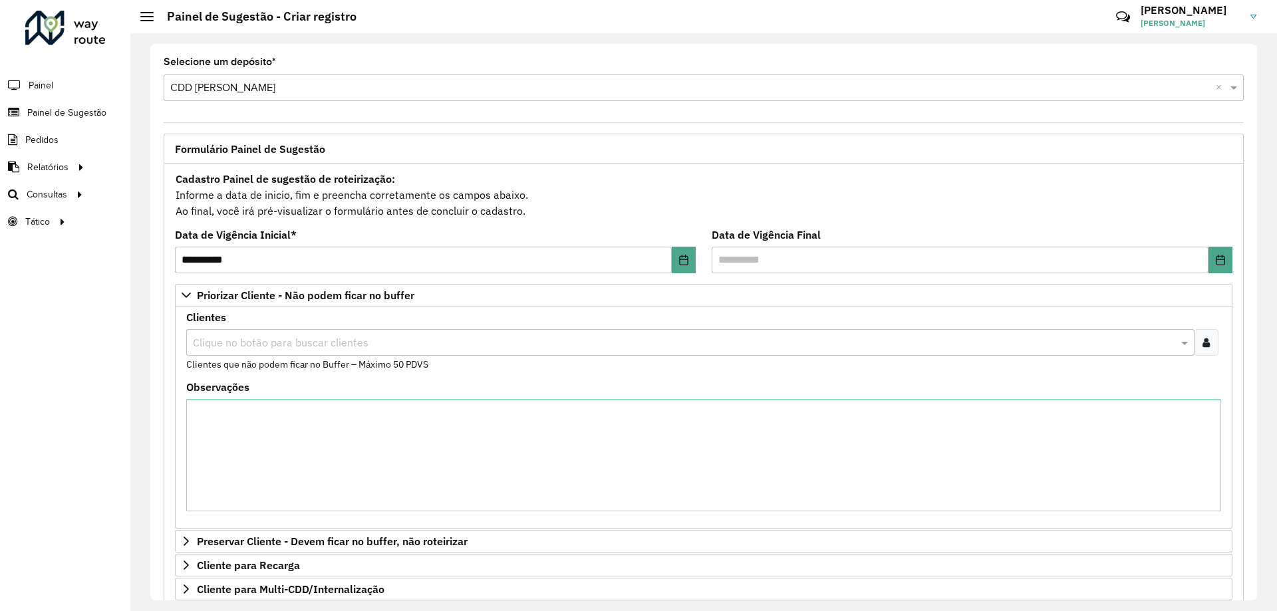
click at [1201, 351] on div at bounding box center [1206, 342] width 25 height 27
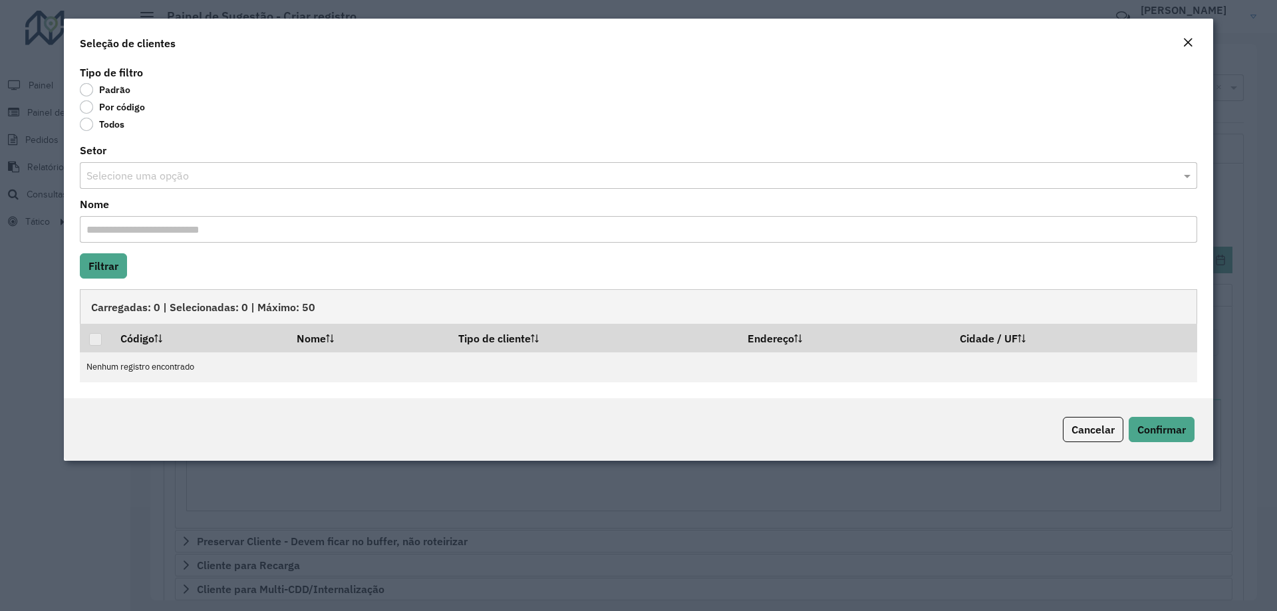
click at [96, 108] on label "Por código" at bounding box center [112, 106] width 65 height 13
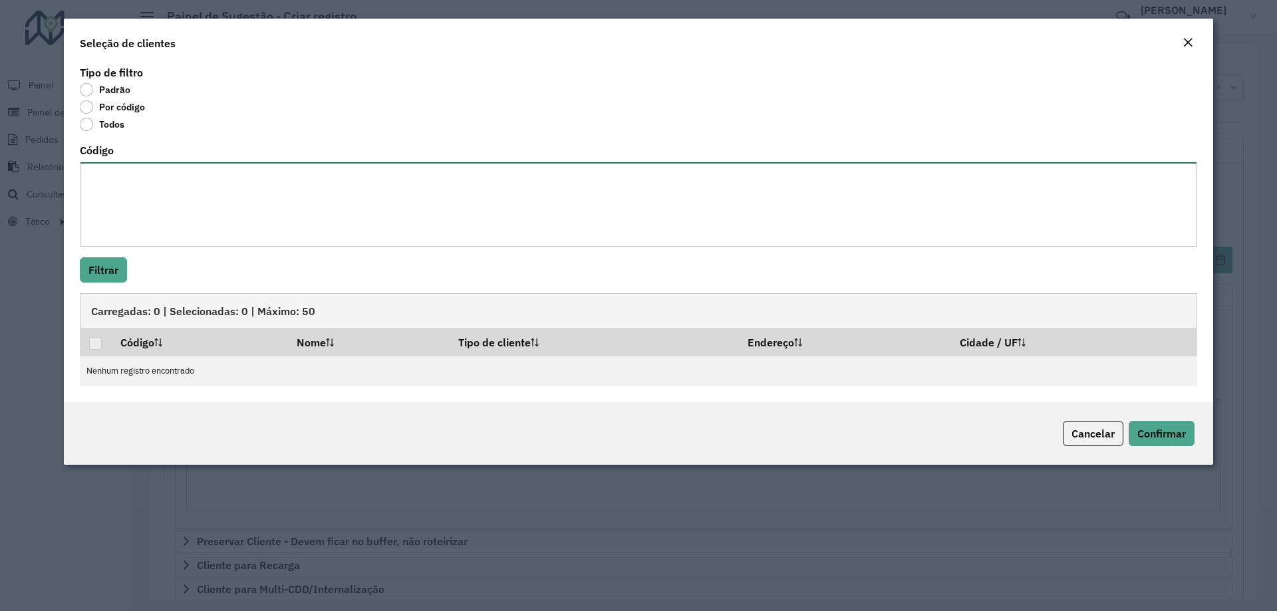
click at [141, 219] on textarea "Código" at bounding box center [638, 204] width 1117 height 84
paste textarea "**** **** ***** **** ***** **** *** ***** *** ***** **** **** ***** ***** *****…"
type textarea "**** **** ***** **** ***** **** *** ***** *** ***** **** **** ***** ***** *****…"
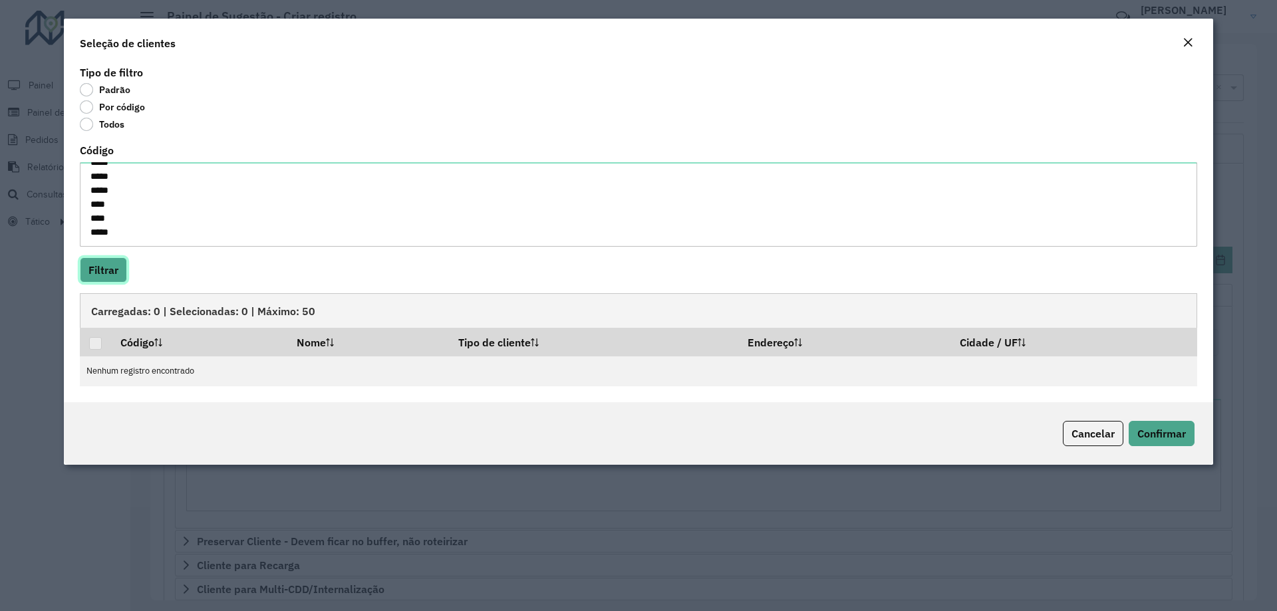
click at [100, 258] on button "Filtrar" at bounding box center [103, 269] width 47 height 25
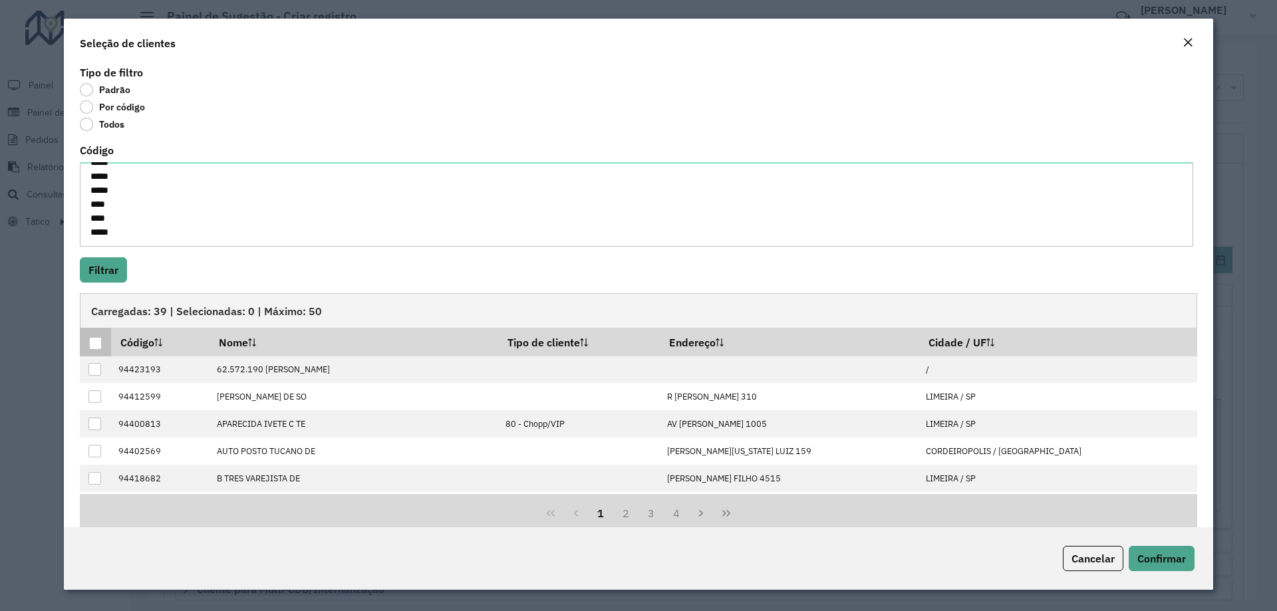
click at [98, 343] on div at bounding box center [95, 343] width 13 height 13
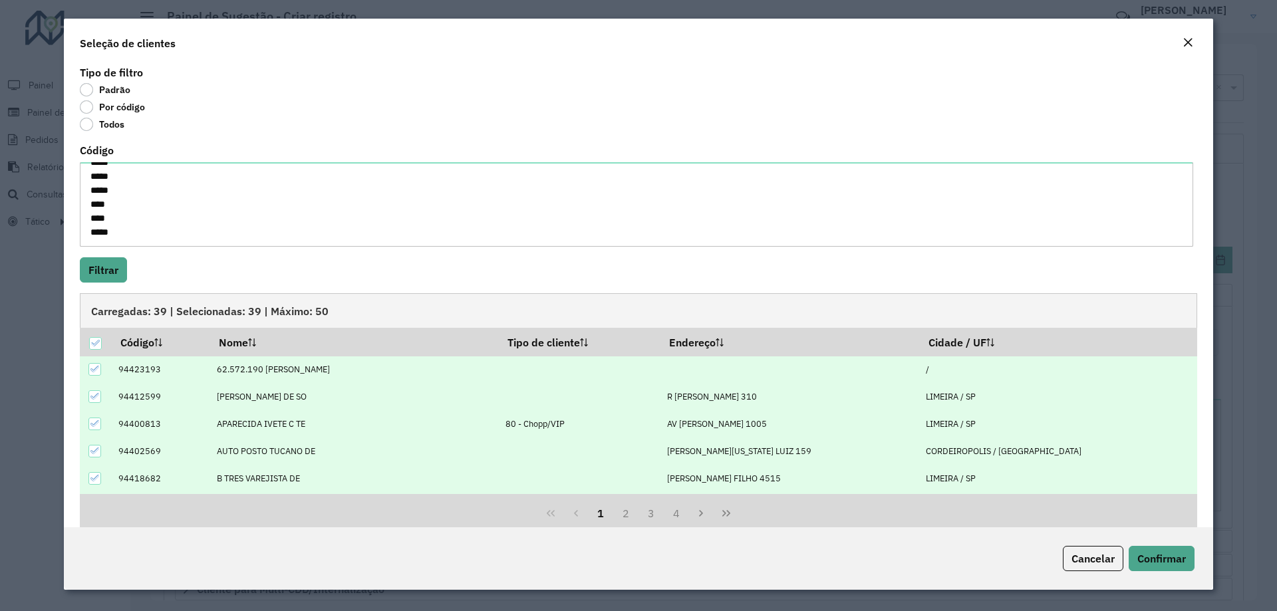
scroll to position [134, 0]
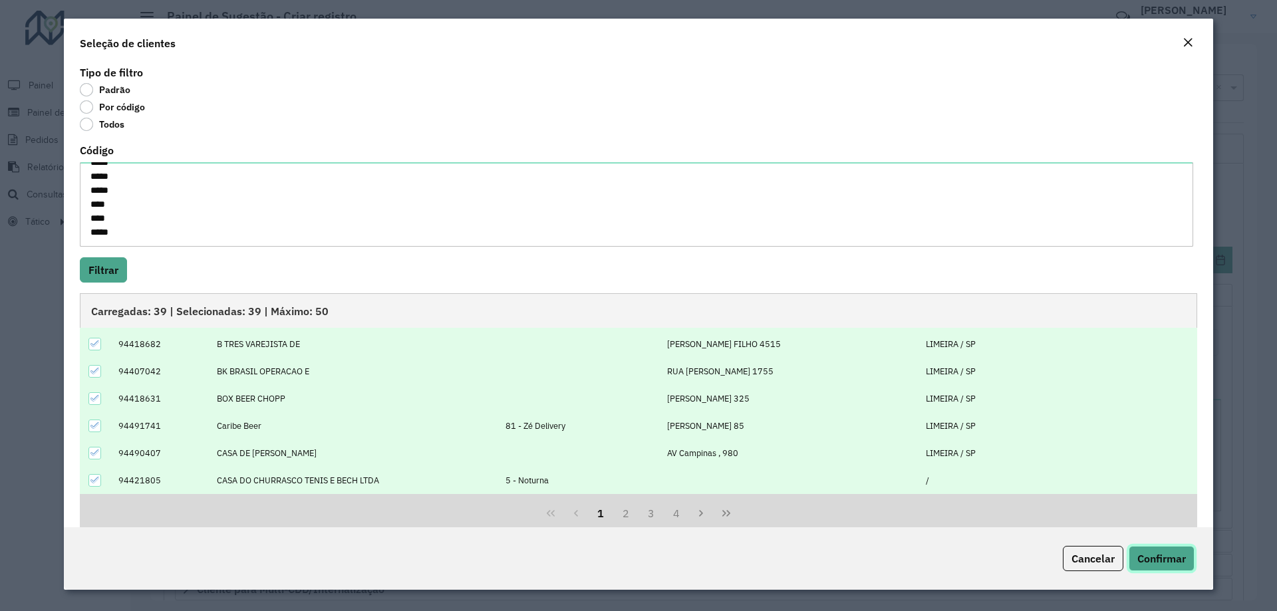
click at [1151, 551] on button "Confirmar" at bounding box center [1162, 558] width 66 height 25
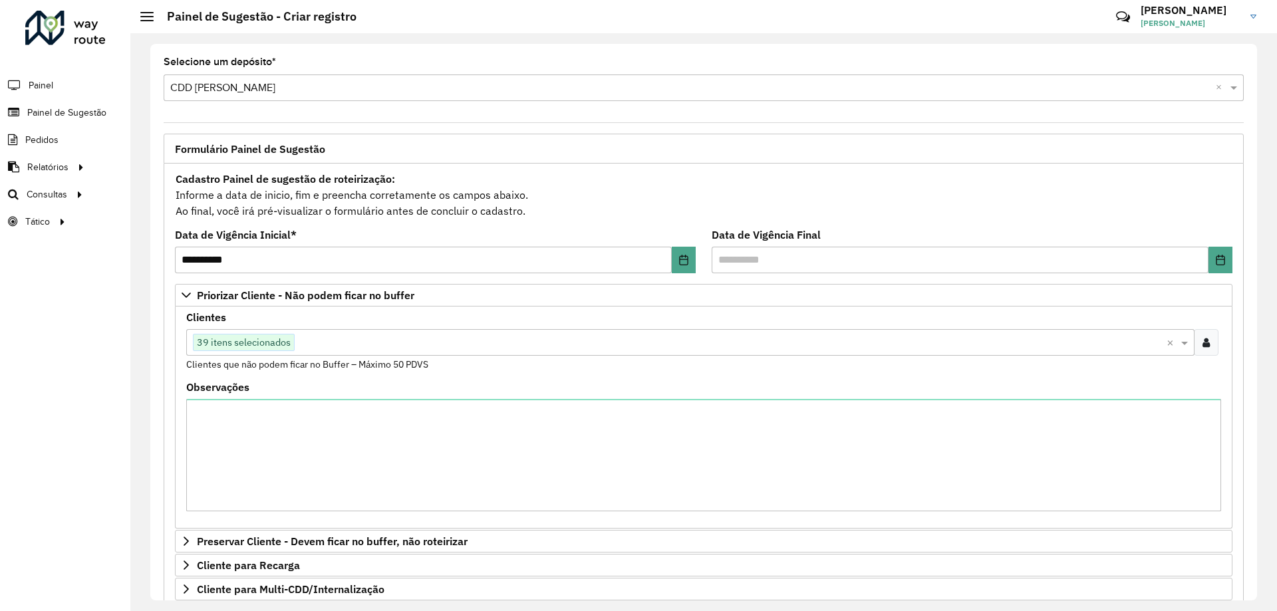
scroll to position [274, 0]
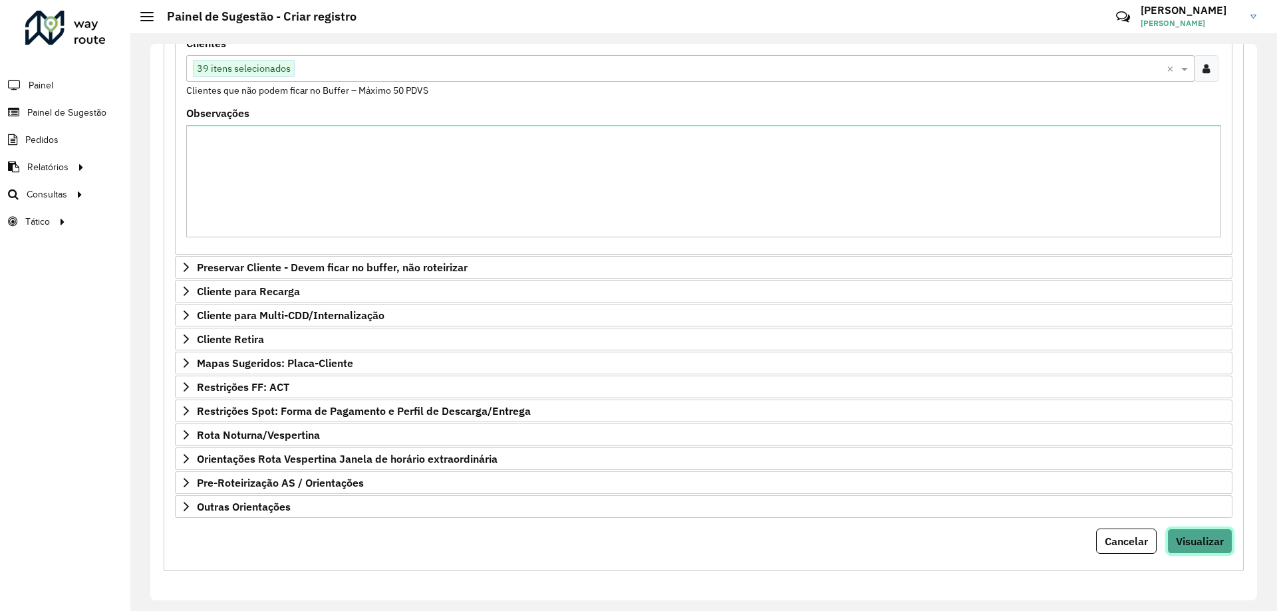
click at [1191, 549] on button "Visualizar" at bounding box center [1199, 541] width 65 height 25
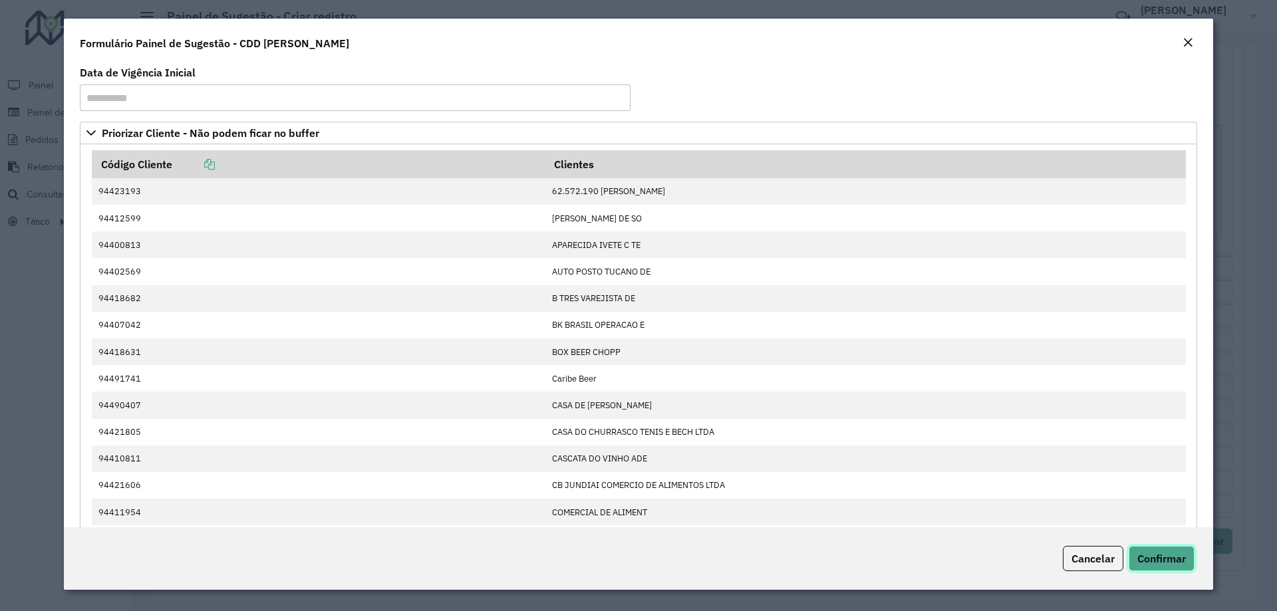
click at [1169, 563] on span "Confirmar" at bounding box center [1161, 558] width 49 height 13
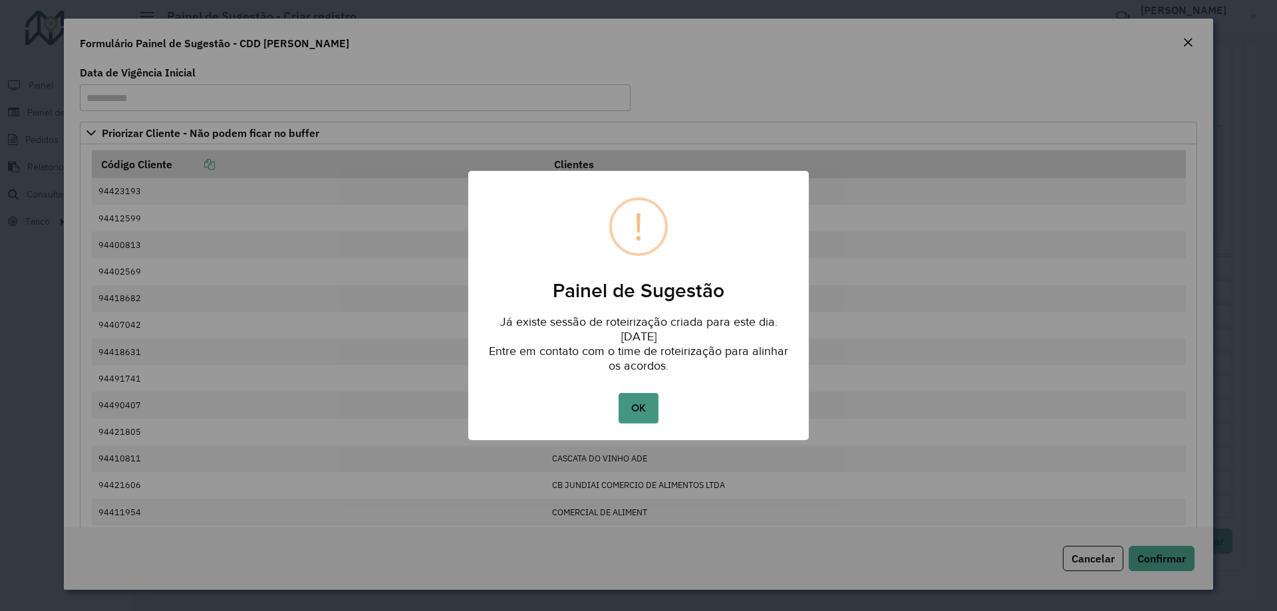
click at [644, 420] on button "OK" at bounding box center [638, 408] width 39 height 31
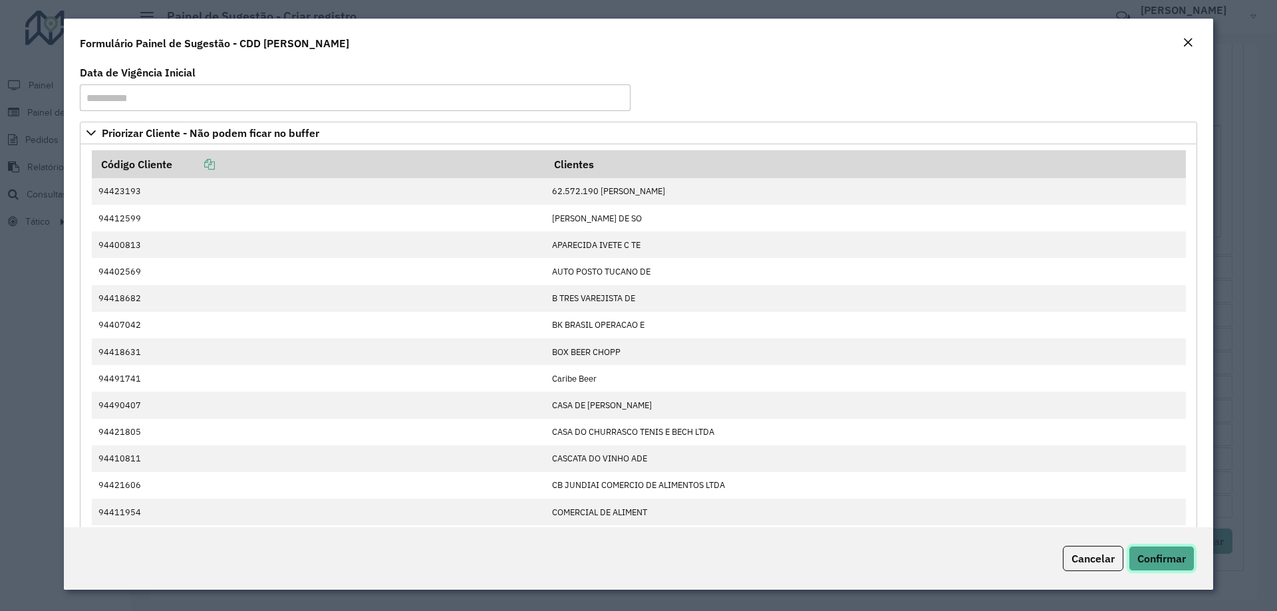
click at [1177, 563] on span "Confirmar" at bounding box center [1161, 558] width 49 height 13
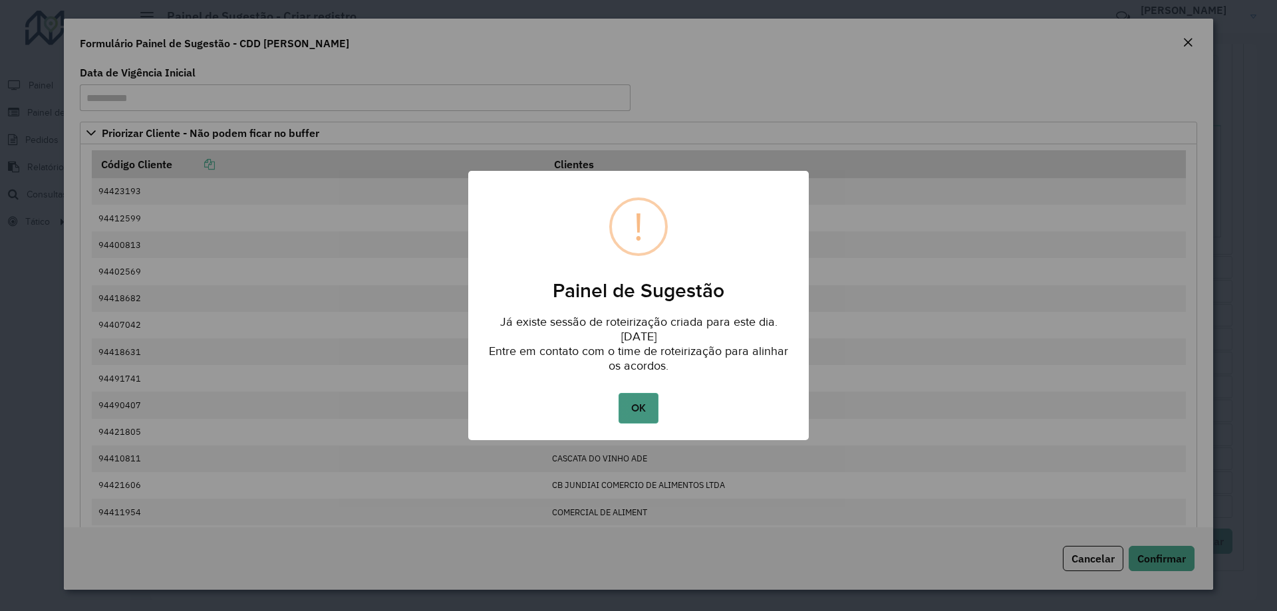
click at [630, 405] on button "OK" at bounding box center [638, 408] width 39 height 31
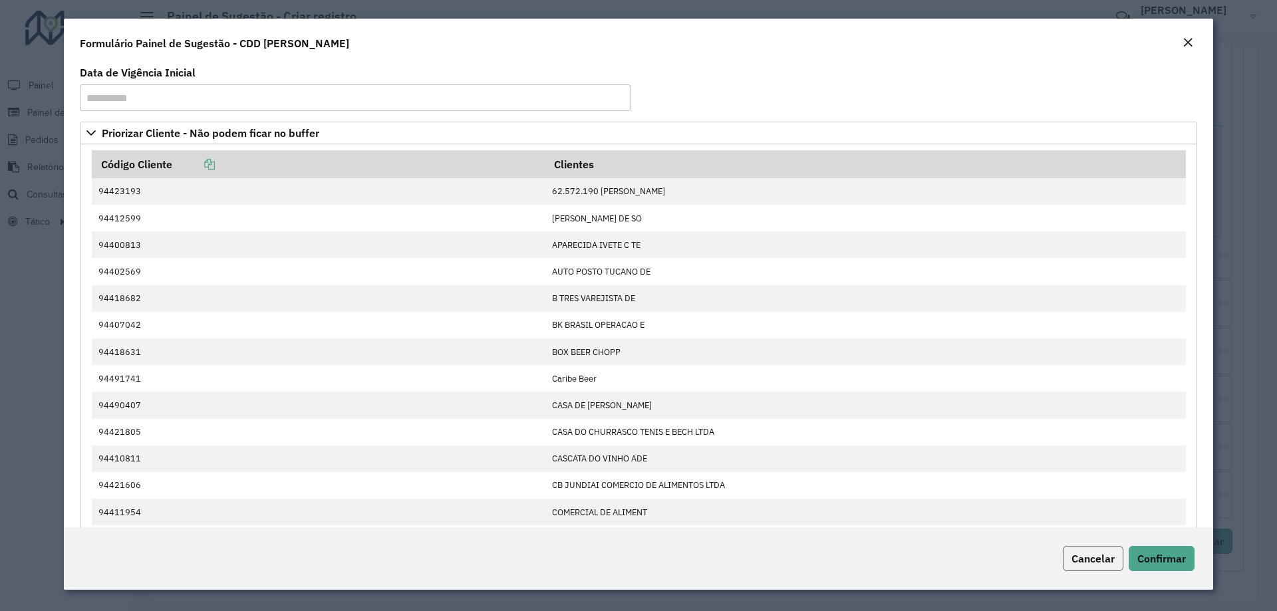
click at [1099, 557] on span "Cancelar" at bounding box center [1092, 558] width 43 height 13
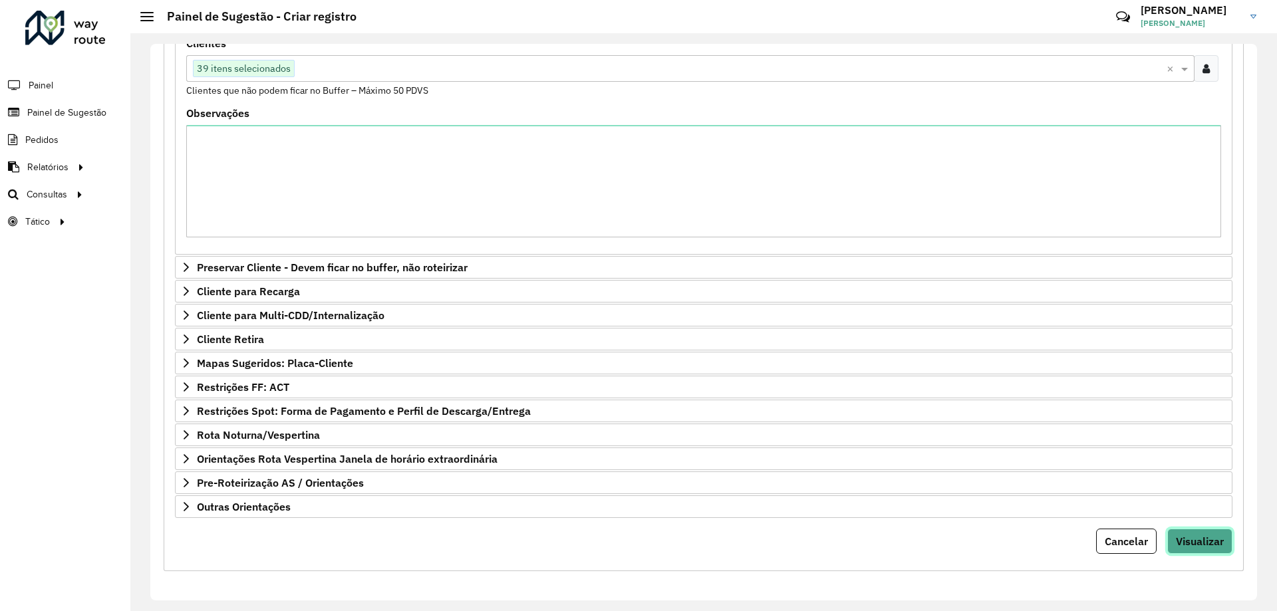
click at [1182, 543] on span "Visualizar" at bounding box center [1200, 541] width 48 height 13
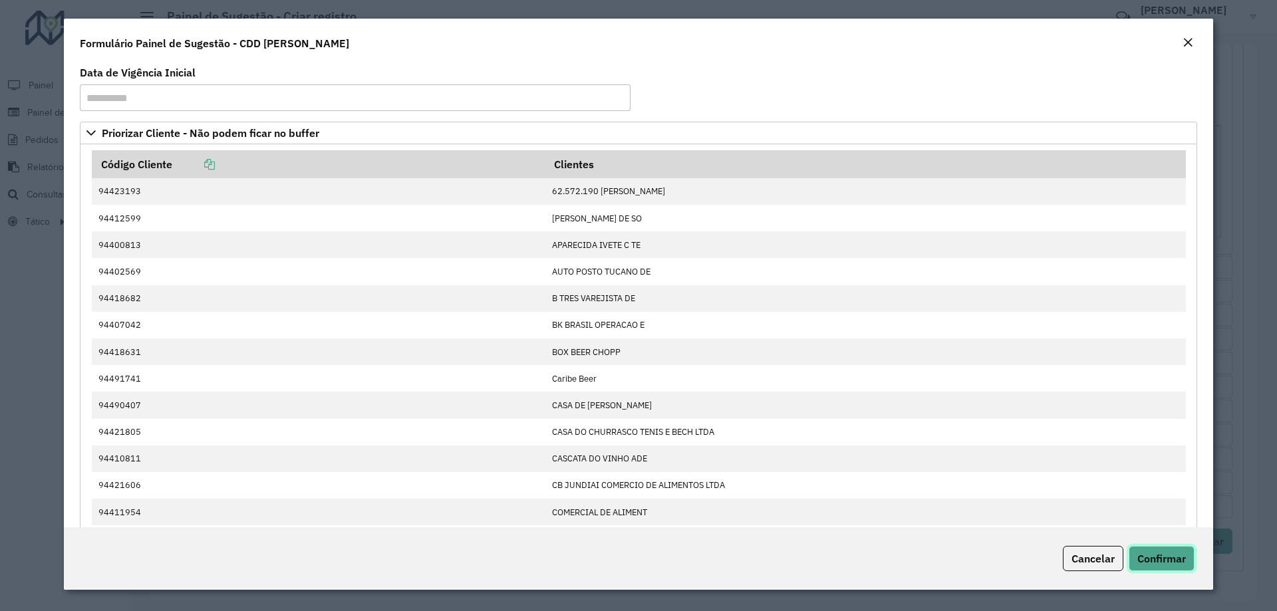
click at [1174, 561] on span "Confirmar" at bounding box center [1161, 558] width 49 height 13
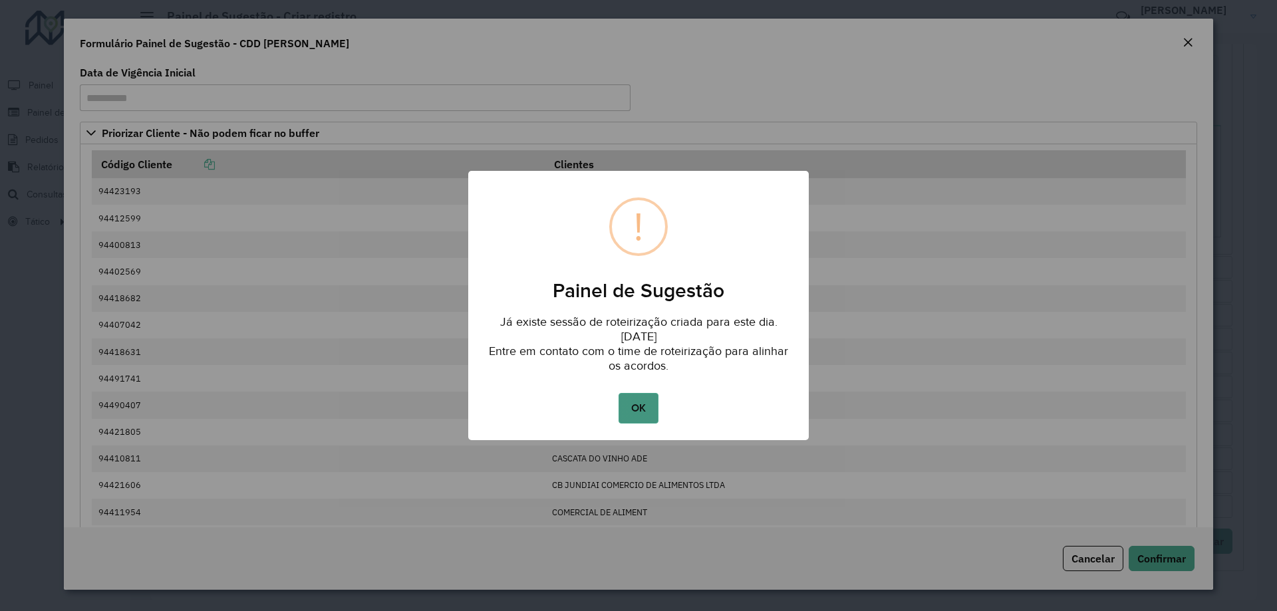
click at [639, 410] on button "OK" at bounding box center [638, 408] width 39 height 31
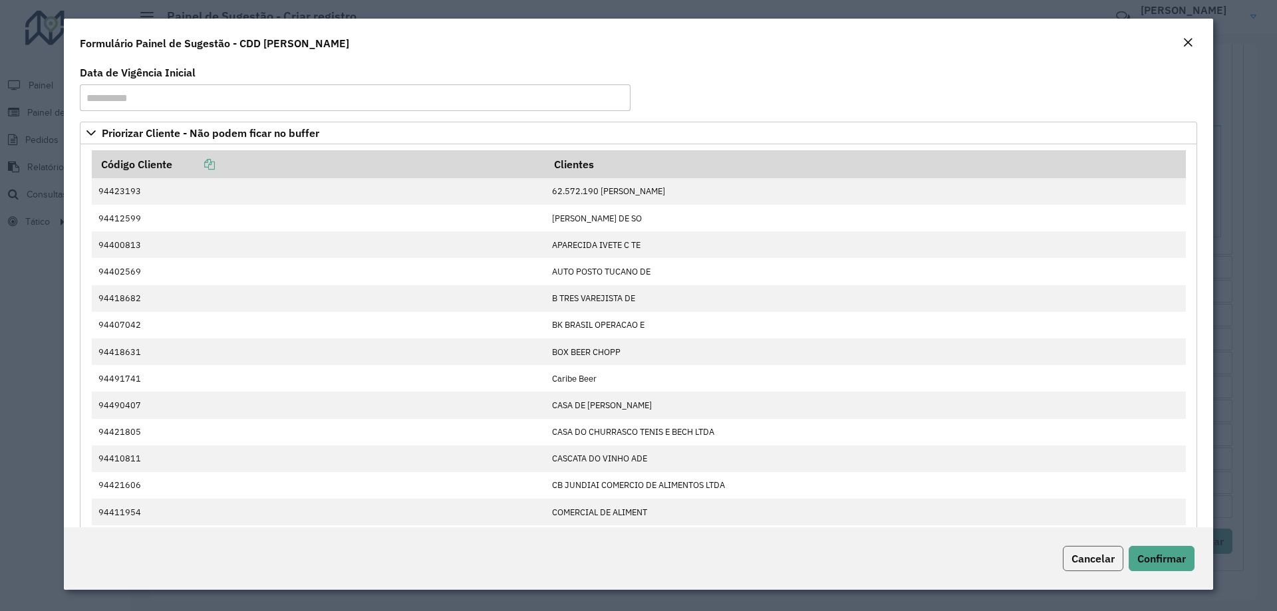
click at [1090, 551] on button "Cancelar" at bounding box center [1093, 558] width 61 height 25
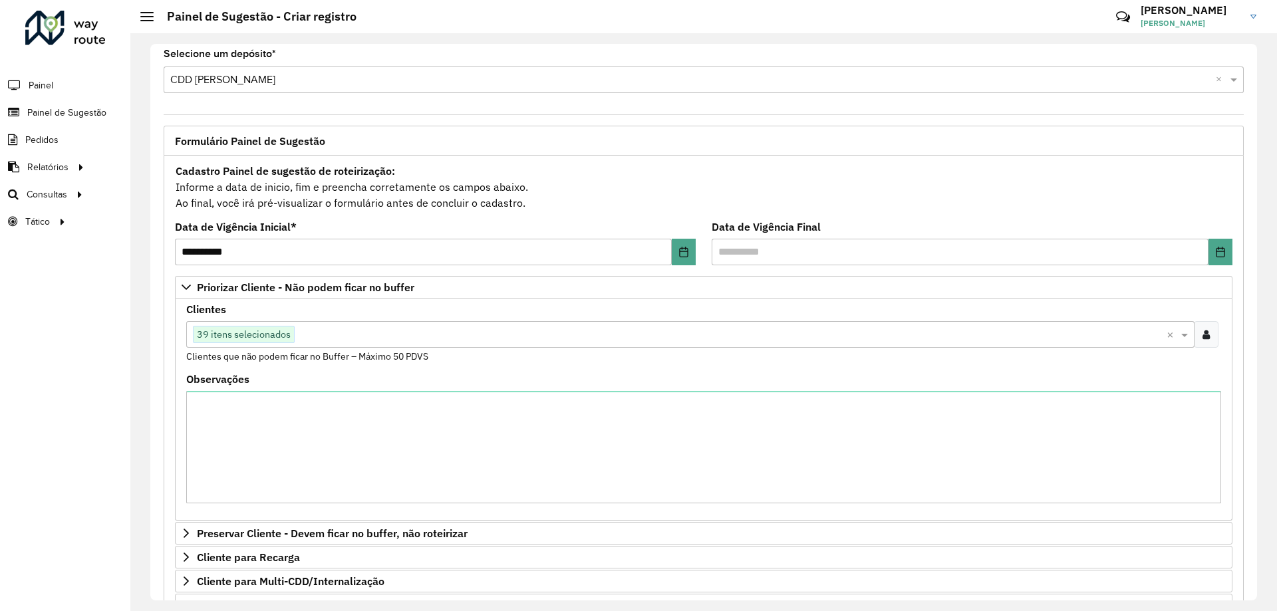
scroll to position [0, 0]
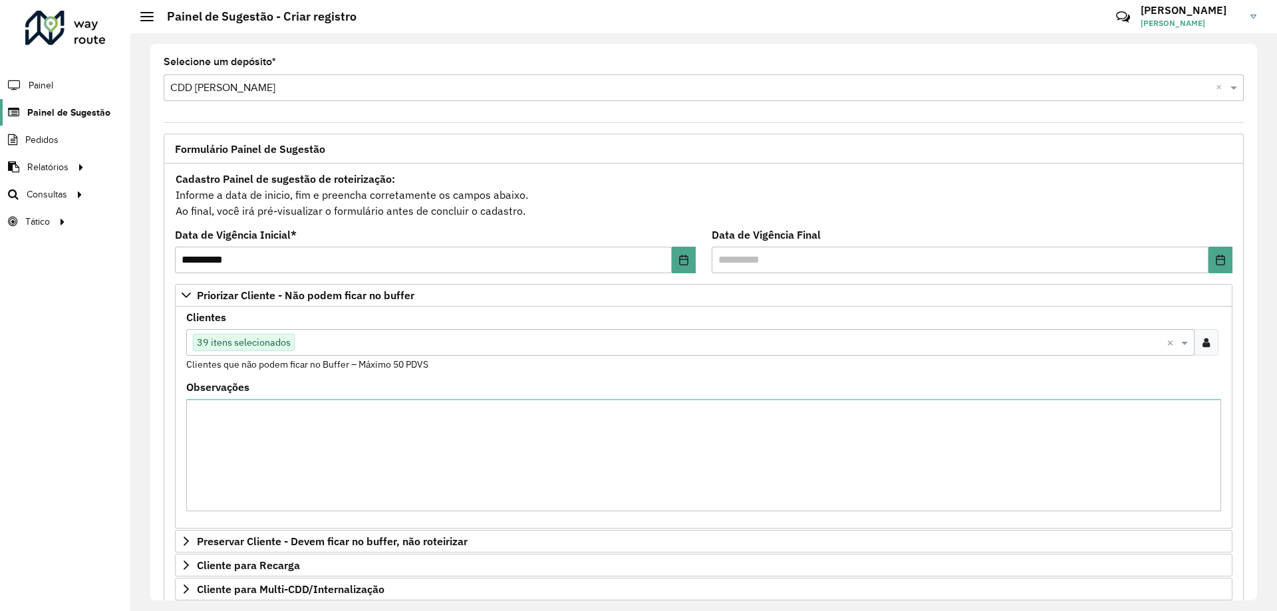
click at [31, 110] on span "Painel de Sugestão" at bounding box center [68, 113] width 83 height 14
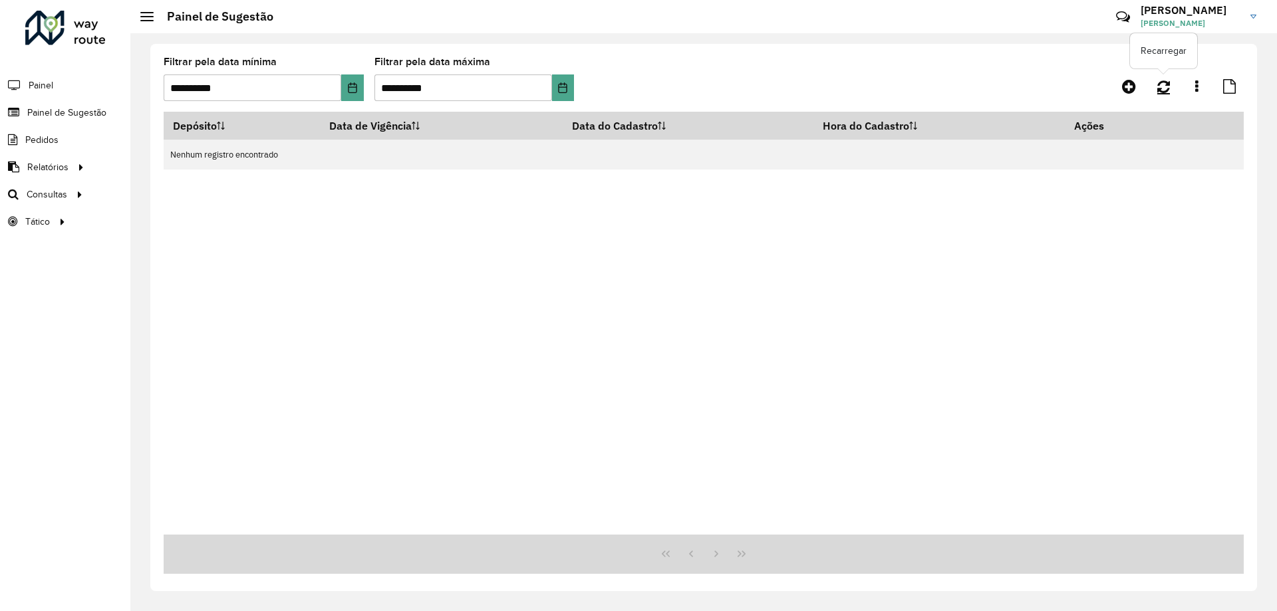
click at [1161, 94] on link at bounding box center [1163, 86] width 29 height 24
click at [1125, 82] on icon at bounding box center [1129, 86] width 14 height 16
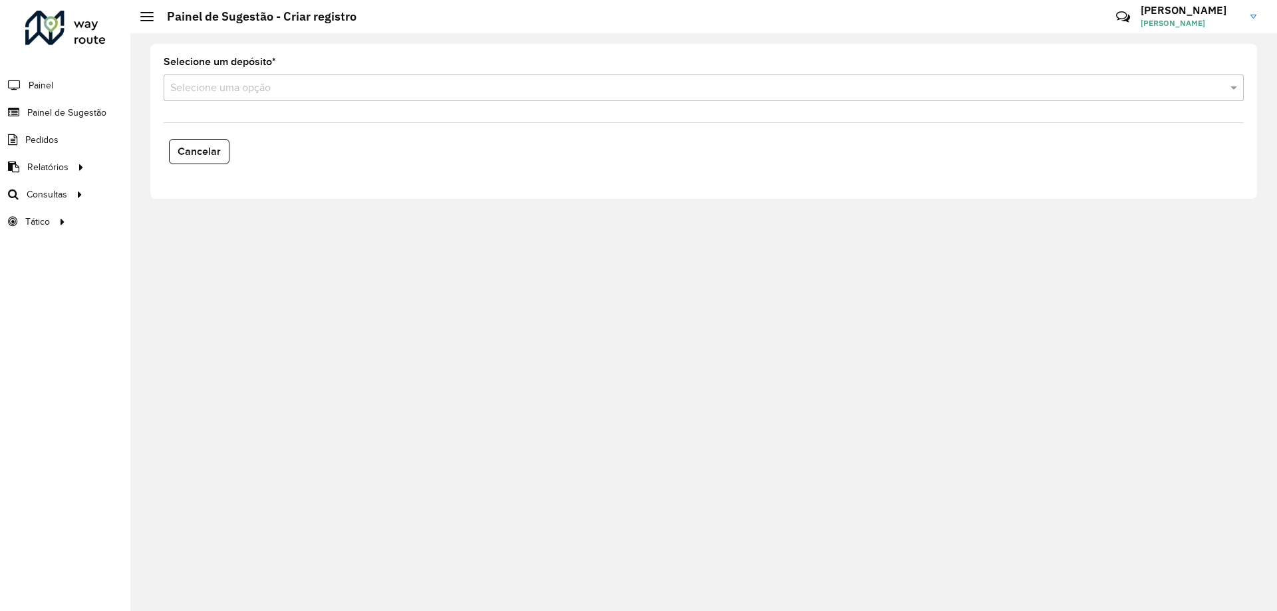
click at [276, 75] on div "Selecione uma opção" at bounding box center [704, 87] width 1080 height 27
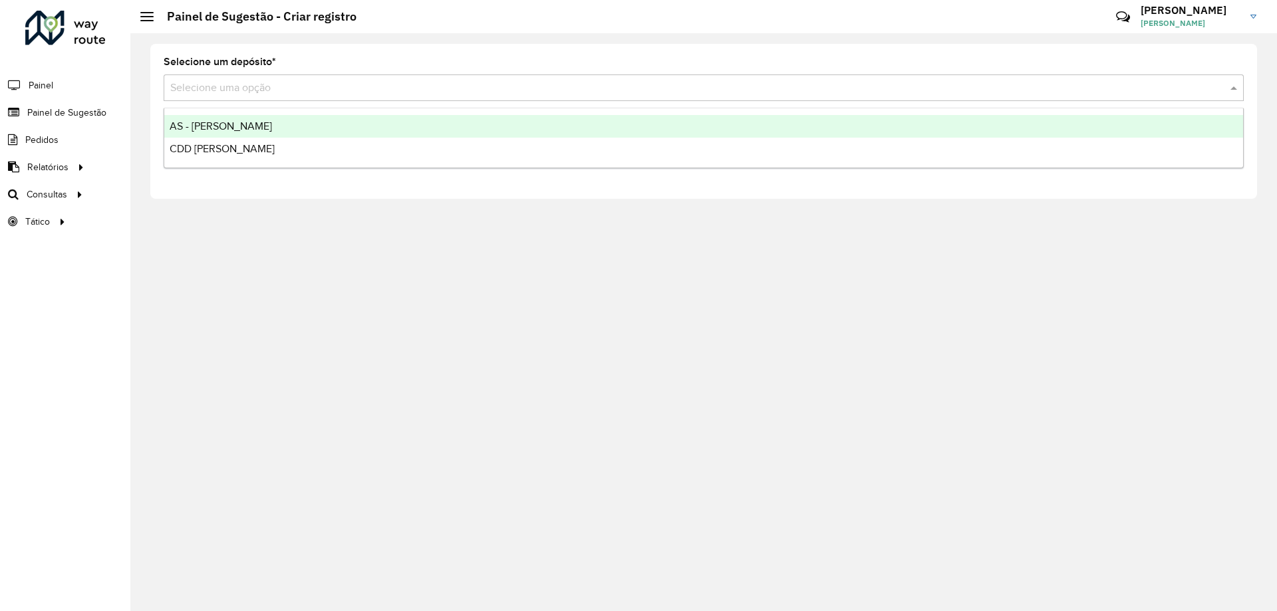
click at [245, 142] on div "CDD [PERSON_NAME]" at bounding box center [703, 149] width 1079 height 23
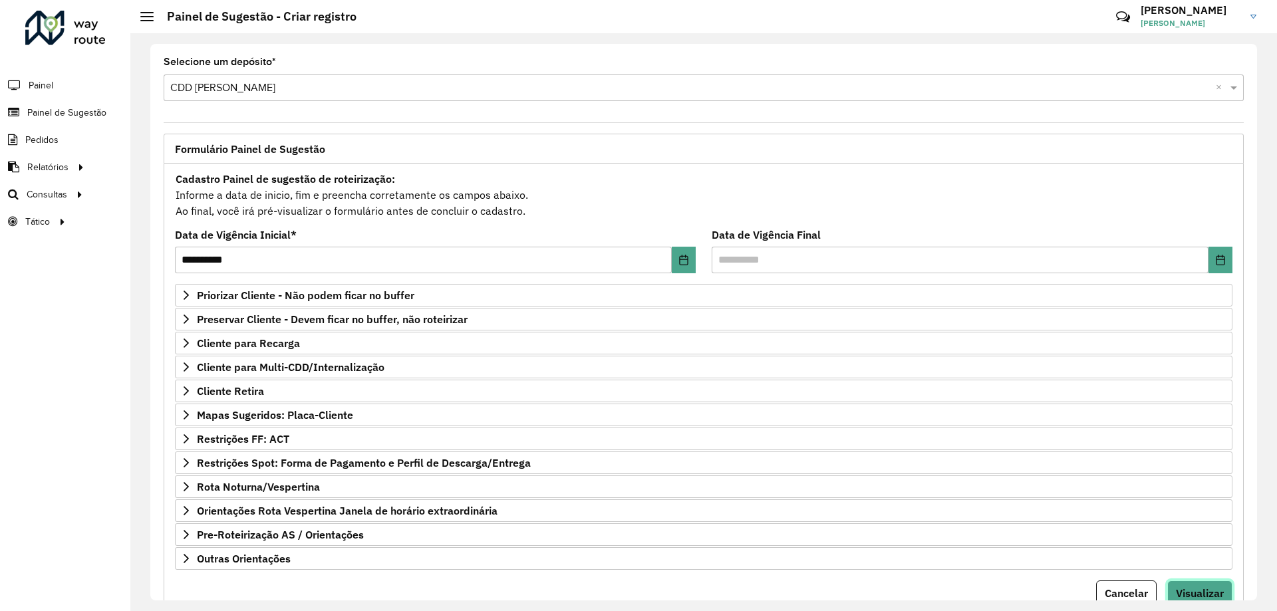
click at [1195, 592] on span "Visualizar" at bounding box center [1200, 593] width 48 height 13
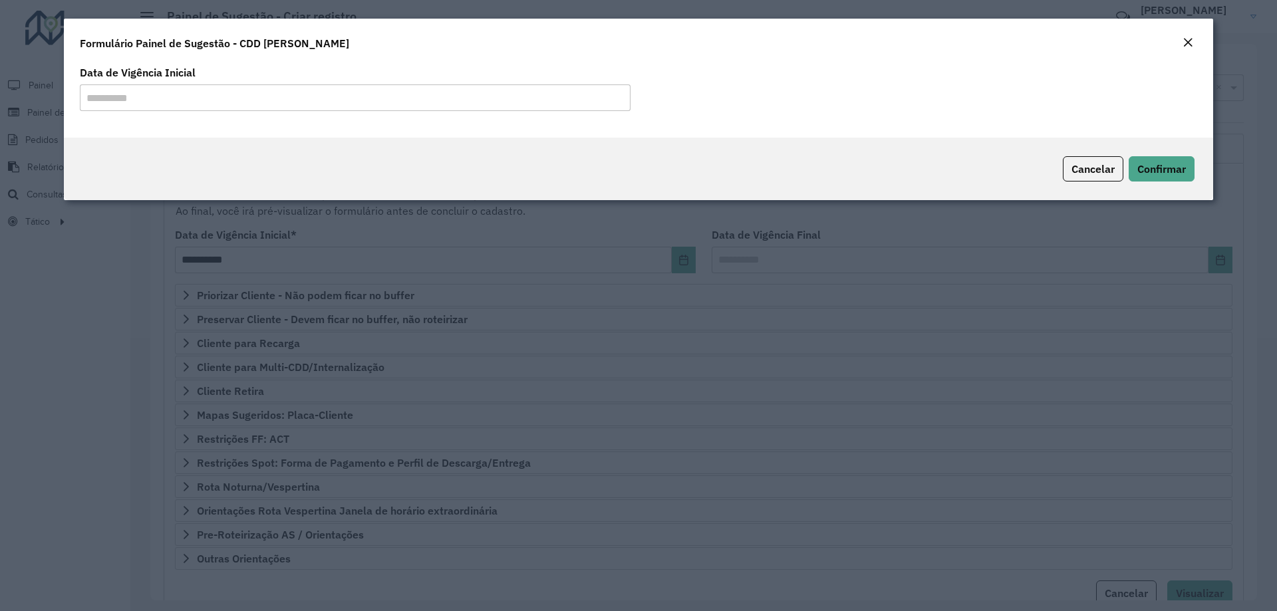
click at [437, 95] on input "**********" at bounding box center [355, 97] width 551 height 27
click at [1143, 172] on span "Confirmar" at bounding box center [1161, 168] width 49 height 13
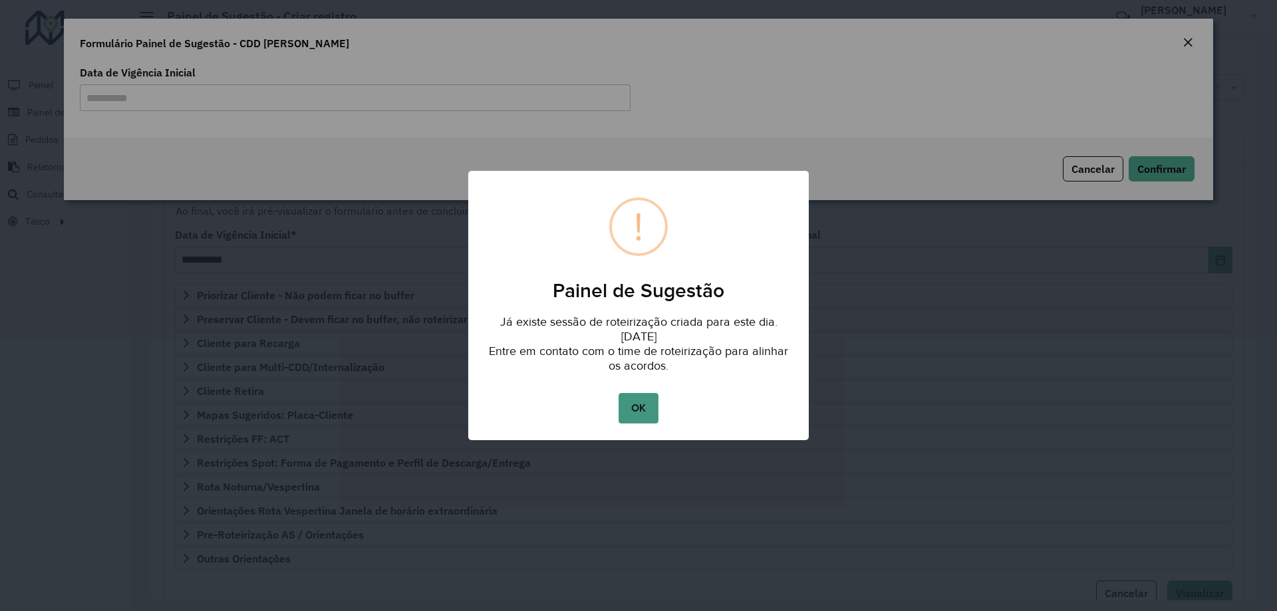
click at [628, 418] on button "OK" at bounding box center [638, 408] width 39 height 31
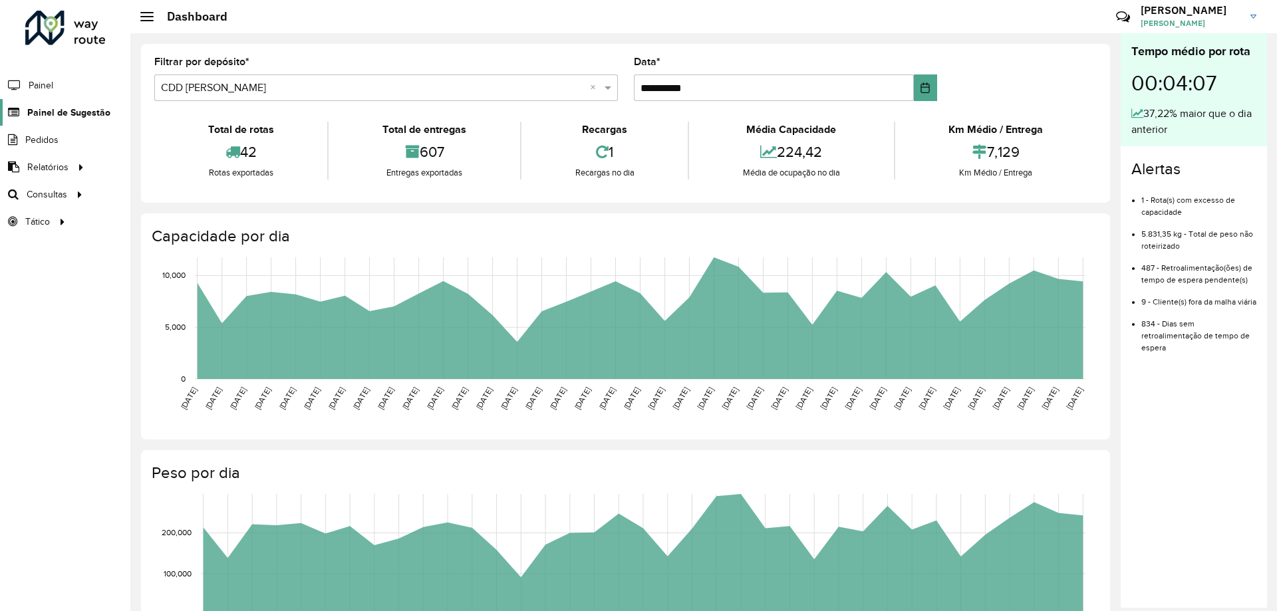
click at [57, 112] on span "Painel de Sugestão" at bounding box center [68, 113] width 83 height 14
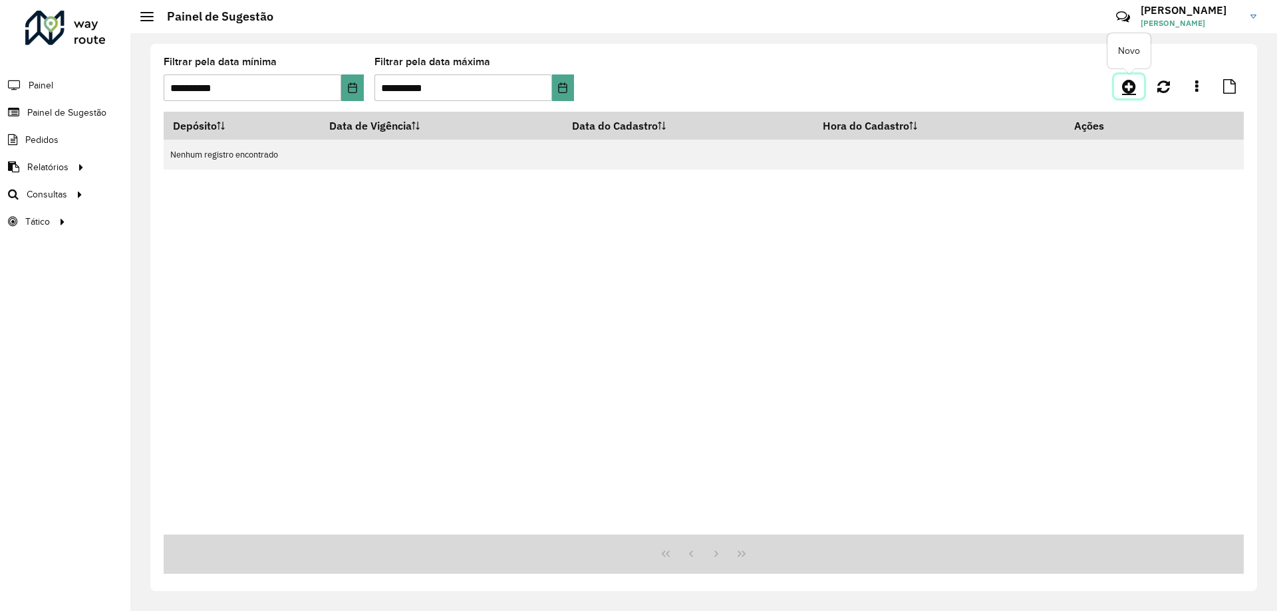
click at [1125, 88] on icon at bounding box center [1129, 86] width 14 height 16
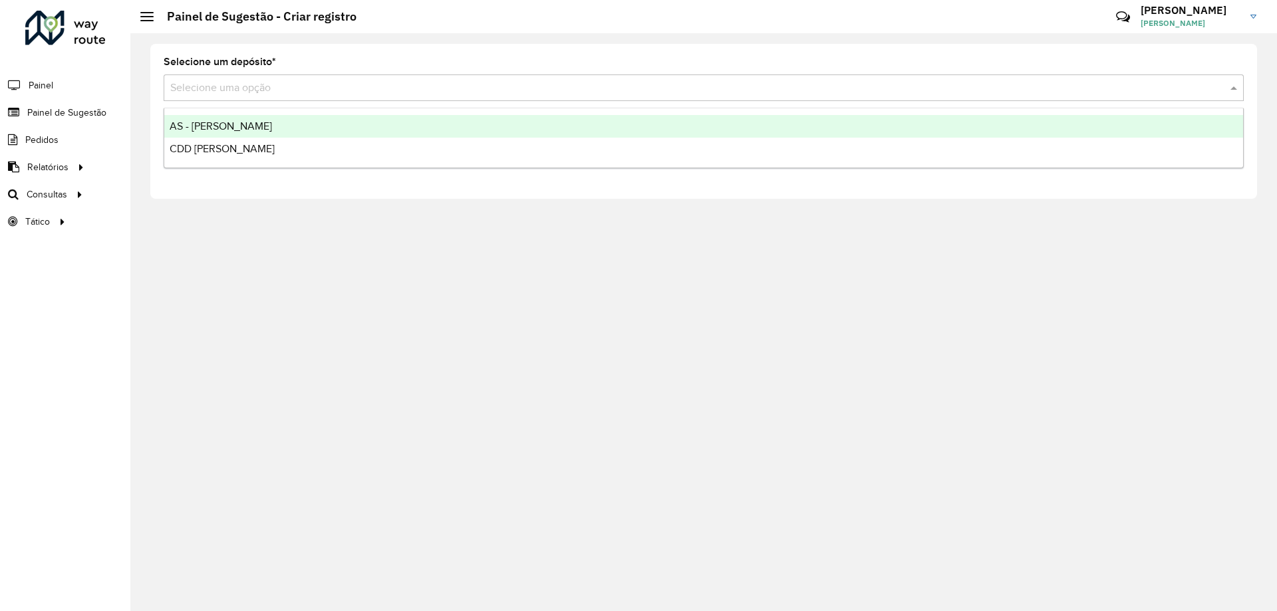
click at [313, 93] on input "text" at bounding box center [690, 88] width 1040 height 16
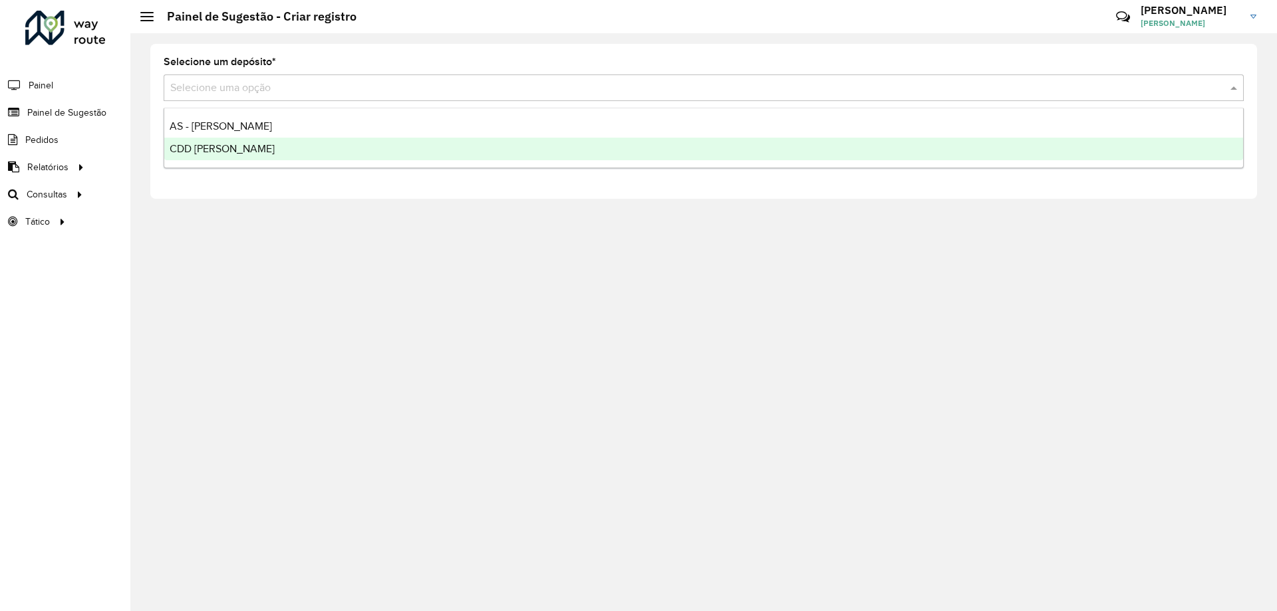
click at [293, 152] on div "CDD [PERSON_NAME]" at bounding box center [703, 149] width 1079 height 23
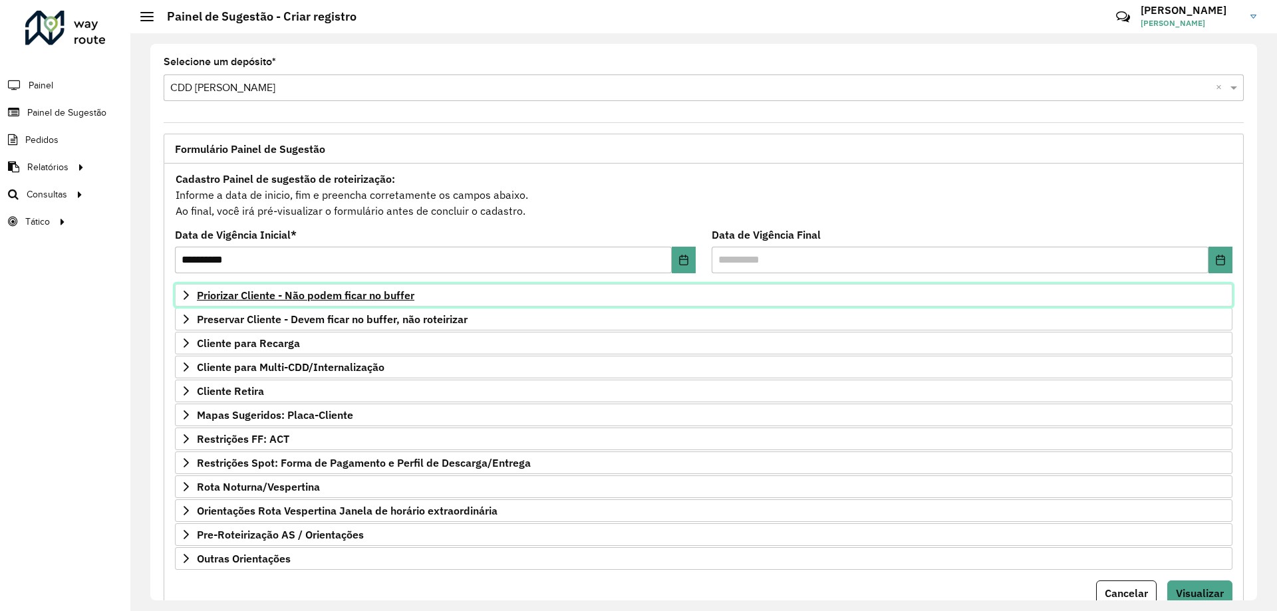
click at [320, 302] on link "Priorizar Cliente - Não podem ficar no buffer" at bounding box center [703, 295] width 1057 height 23
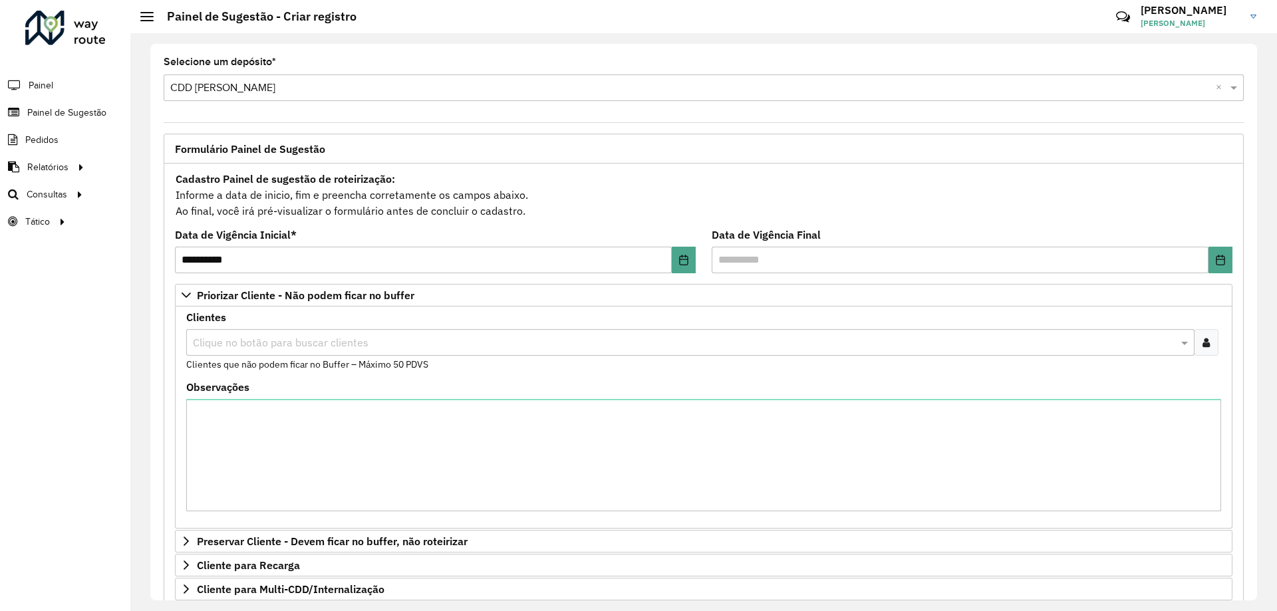
click at [1208, 352] on div at bounding box center [1206, 342] width 25 height 27
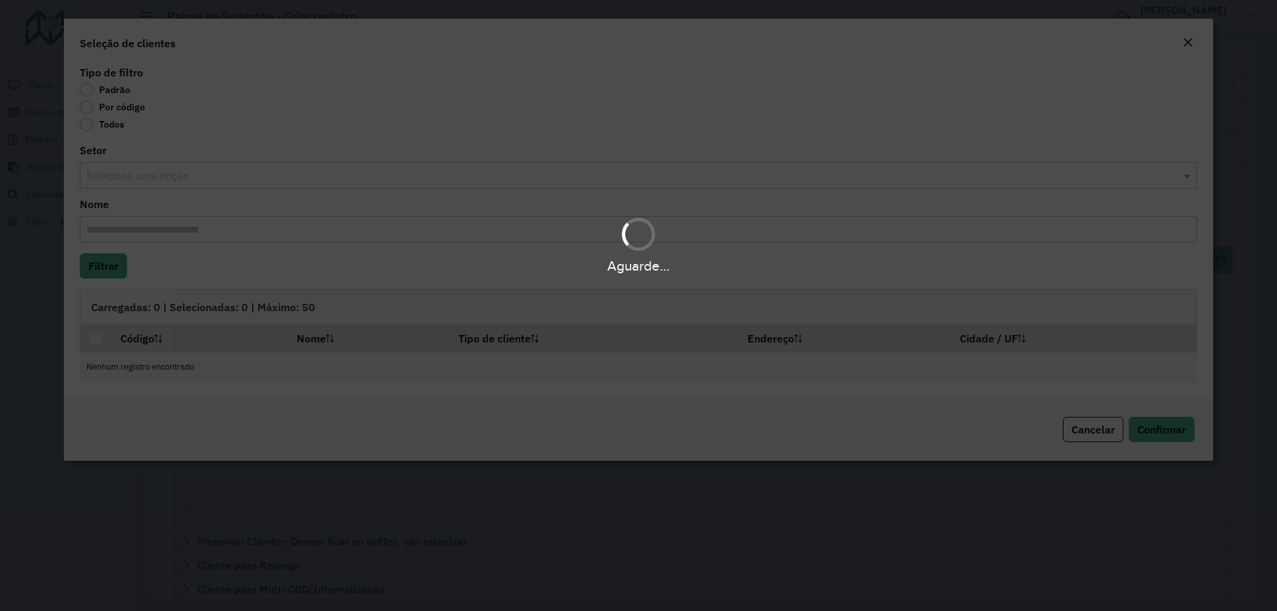
click at [108, 116] on div "Aguarde..." at bounding box center [638, 305] width 1277 height 611
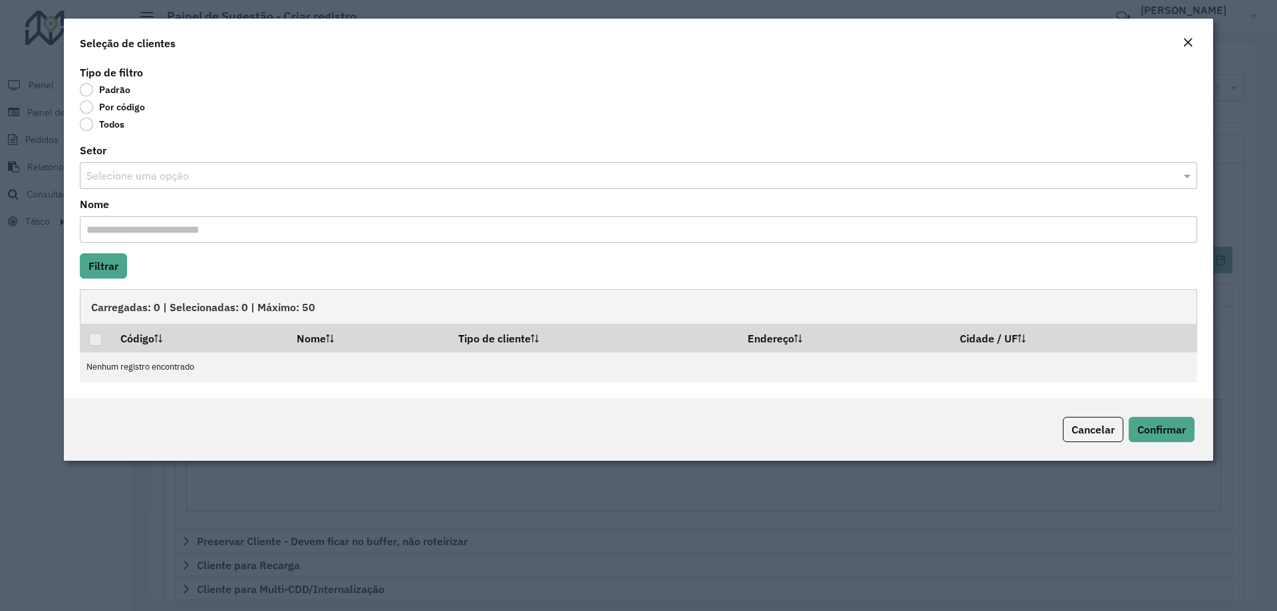
click at [114, 110] on label "Por código" at bounding box center [112, 106] width 65 height 13
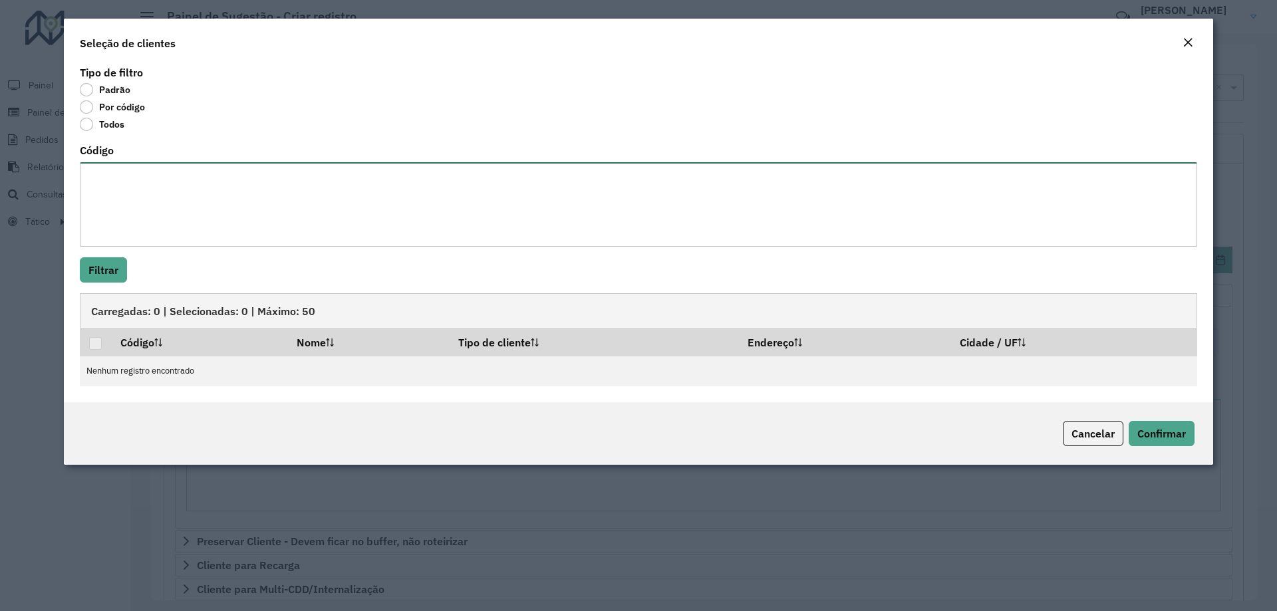
click at [299, 187] on textarea "Código" at bounding box center [638, 204] width 1117 height 84
paste textarea "**** **** ***** **** ***** **** *** ***** *** ***** **** **** ***** ***** *****…"
type textarea "**** **** ***** **** ***** **** *** ***** *** ***** **** **** ***** ***** *****…"
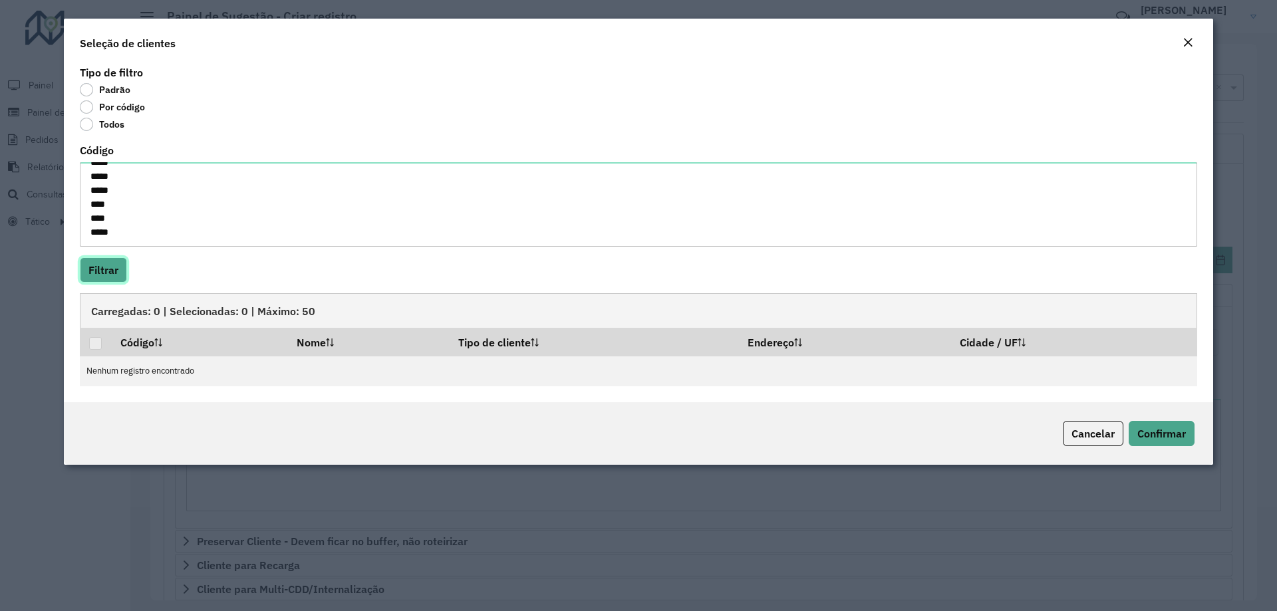
click at [120, 271] on button "Filtrar" at bounding box center [103, 269] width 47 height 25
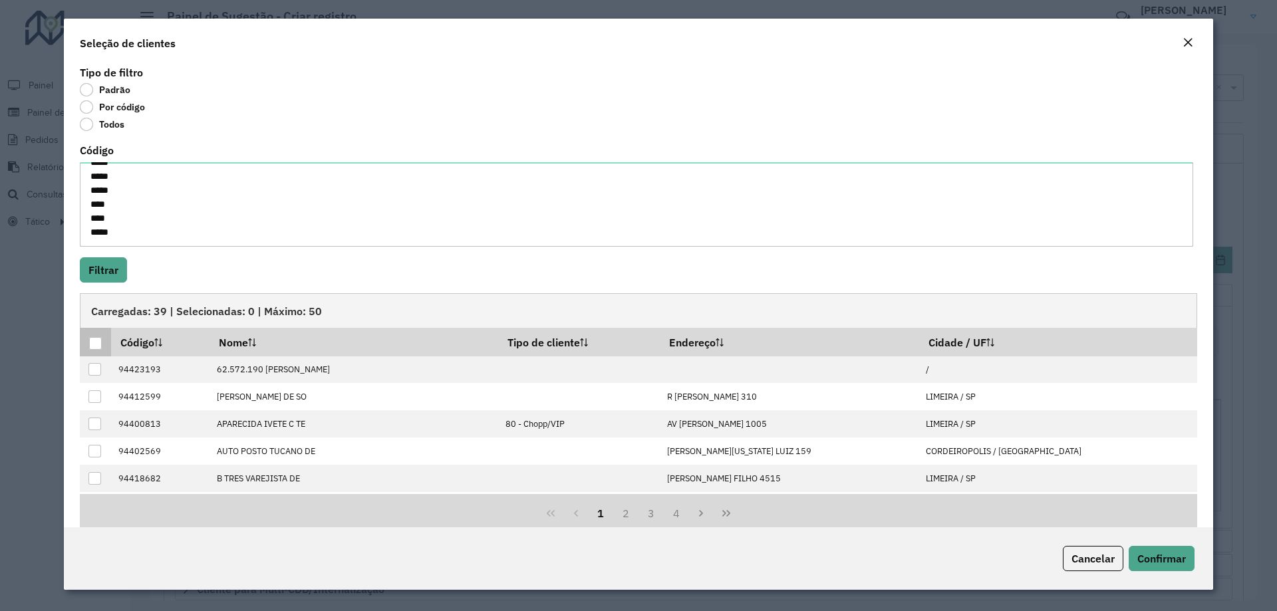
click at [99, 343] on div at bounding box center [95, 343] width 13 height 13
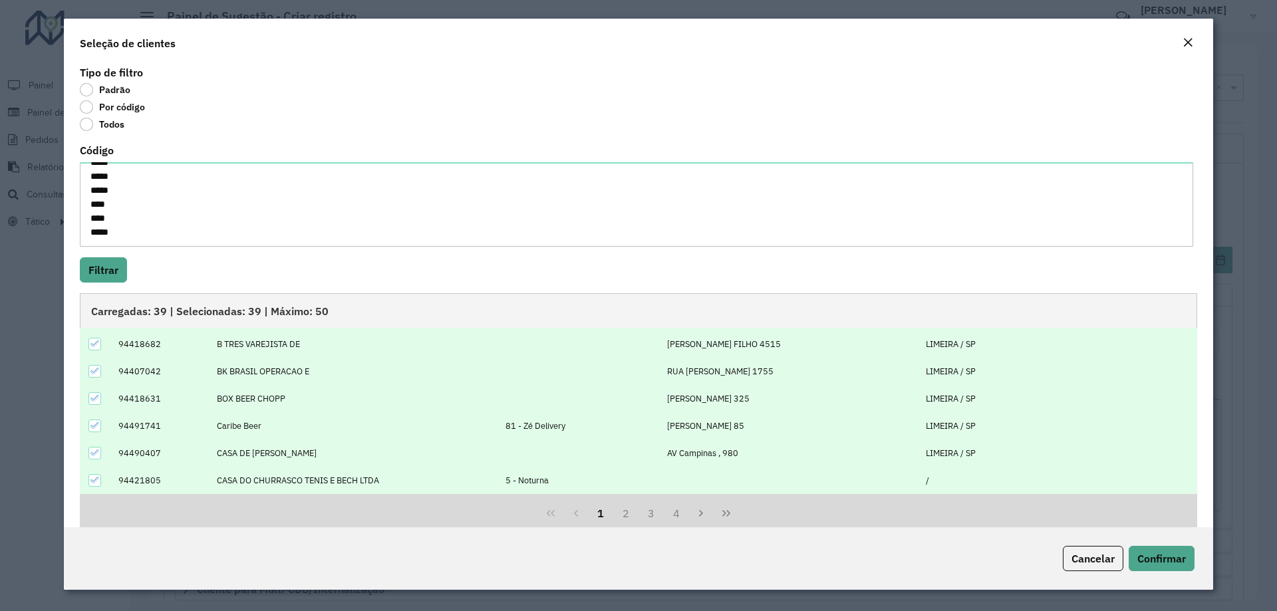
scroll to position [22, 0]
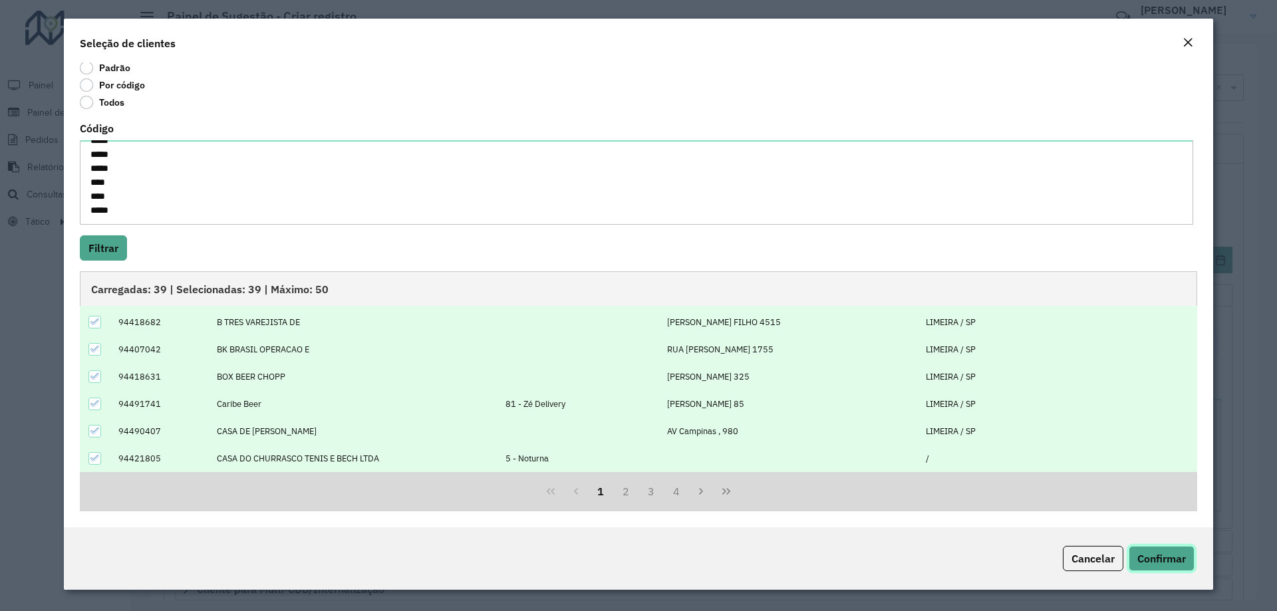
click at [1159, 566] on button "Confirmar" at bounding box center [1162, 558] width 66 height 25
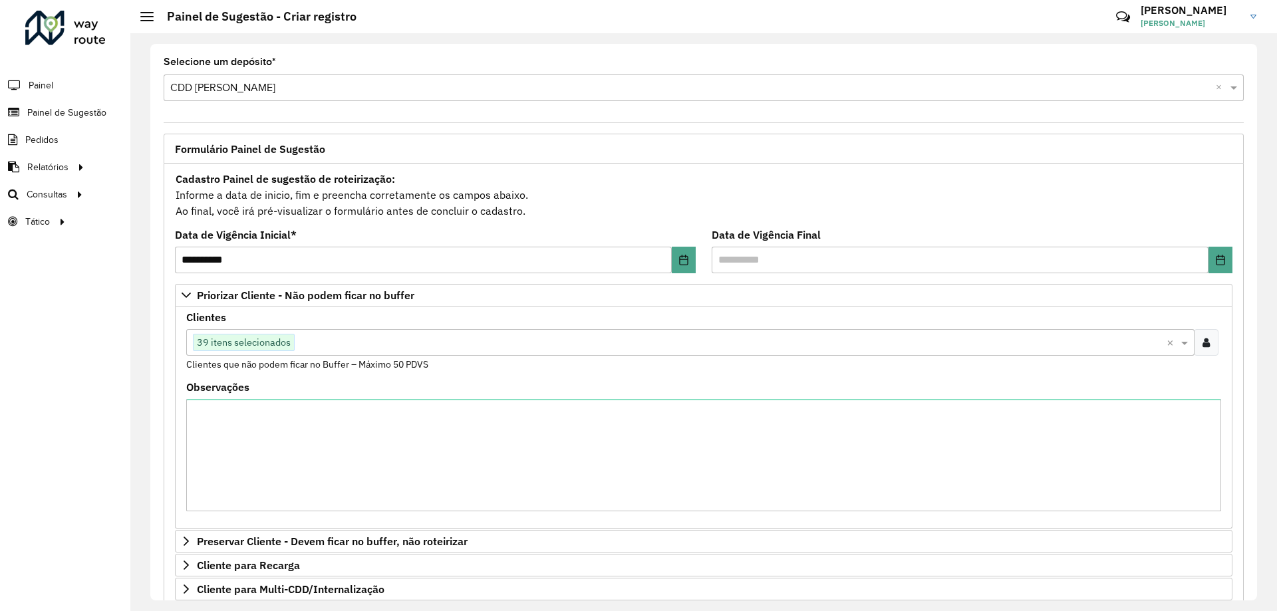
scroll to position [274, 0]
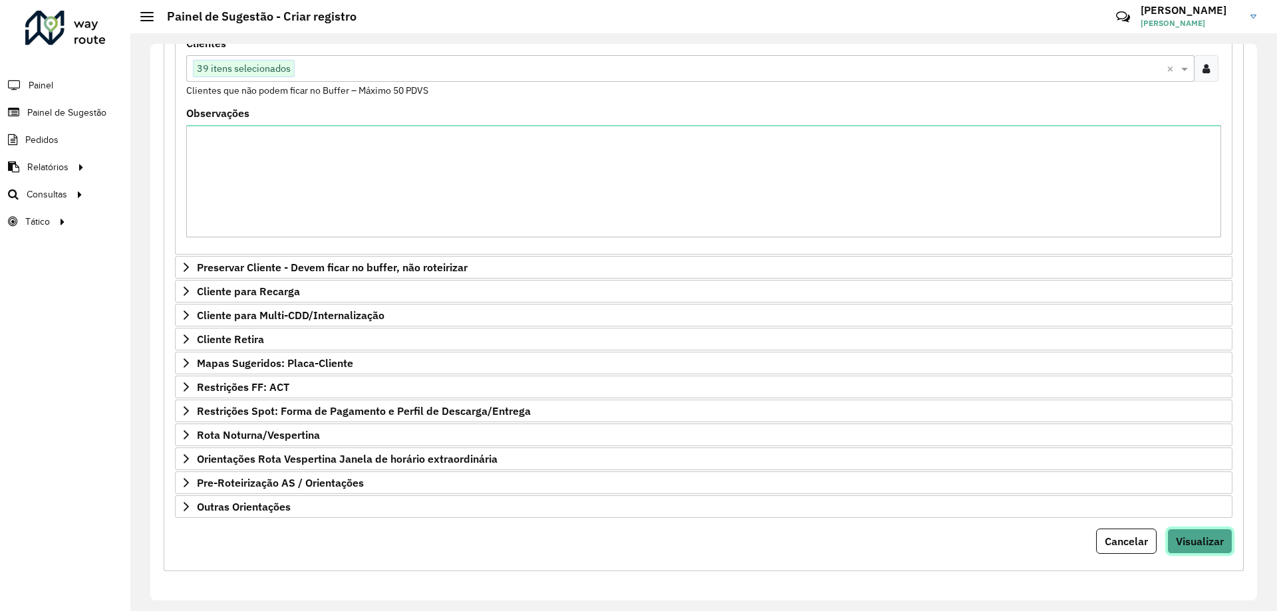
click at [1212, 541] on span "Visualizar" at bounding box center [1200, 541] width 48 height 13
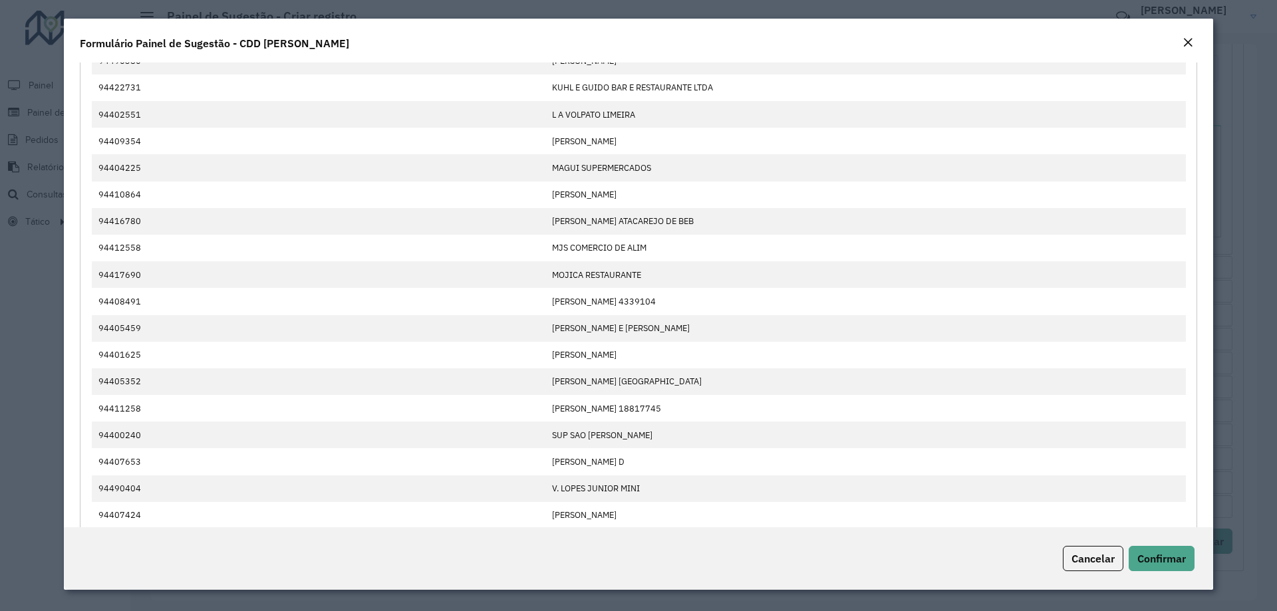
scroll to position [873, 0]
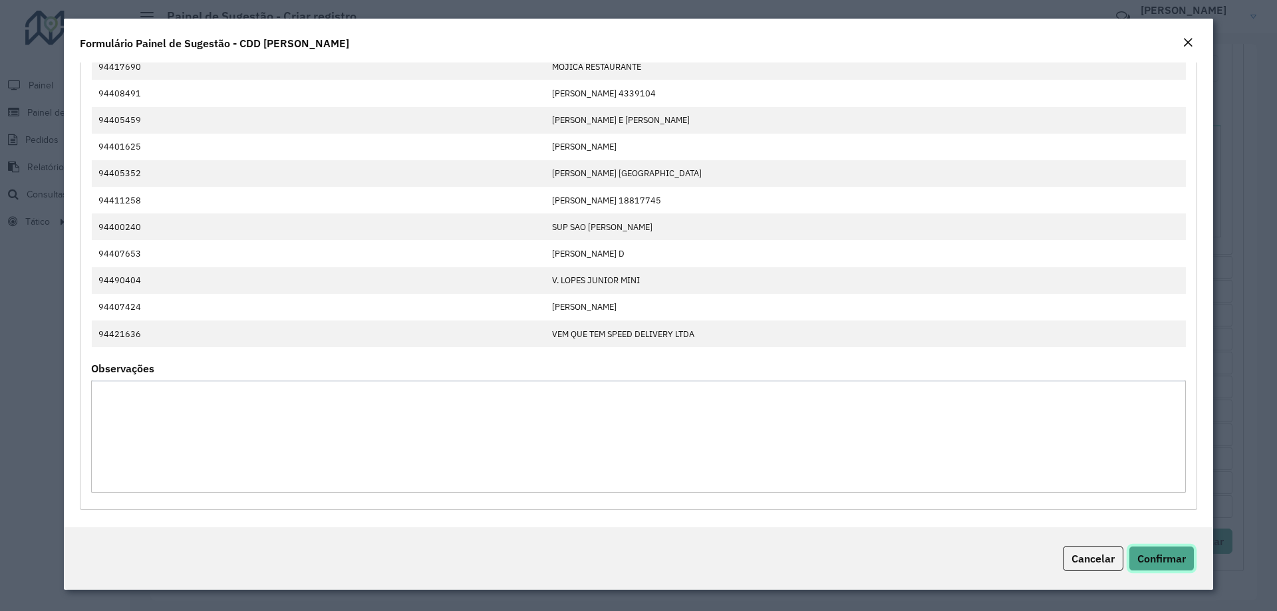
click at [1141, 563] on span "Confirmar" at bounding box center [1161, 558] width 49 height 13
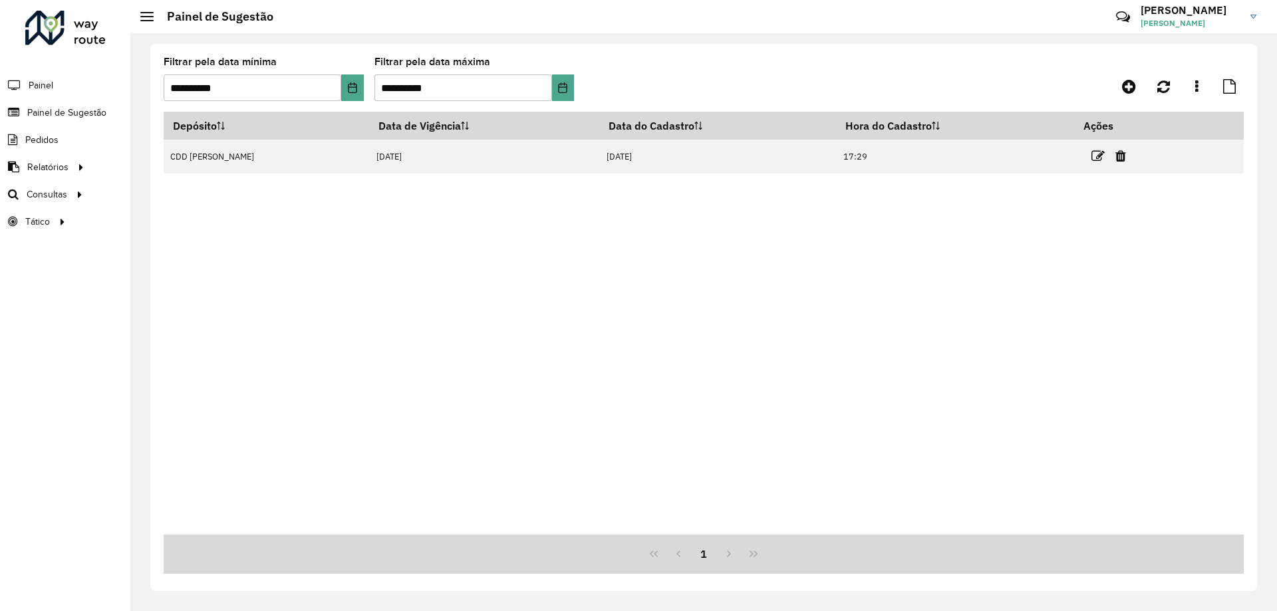
click at [648, 352] on div "Depósito Data de Vigência Data do Cadastro Hora do Cadastro Ações CDD Mogi Miri…" at bounding box center [704, 323] width 1080 height 423
